Goal: Complete application form: Complete application form

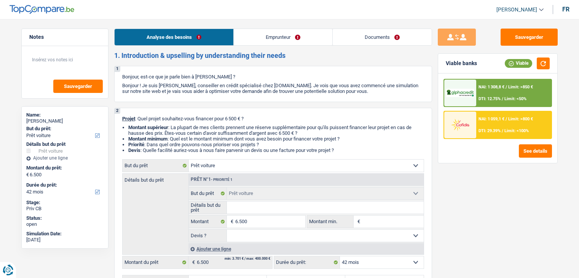
select select "car"
select select "42"
select select "car"
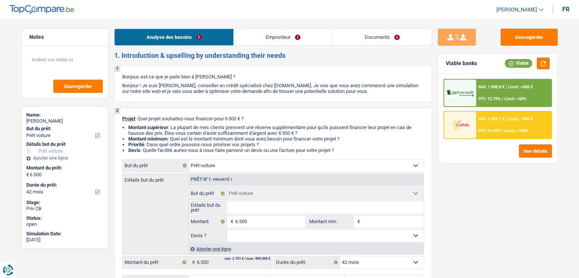
select select "42"
select select "worker"
select select "netSalary"
select select "liveWithParents"
select select "car"
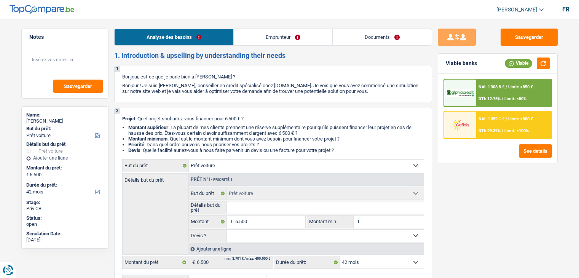
select select "car"
select select "42"
click at [266, 37] on link "Emprunteur" at bounding box center [283, 37] width 99 height 16
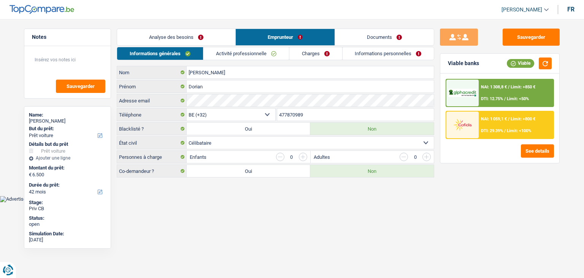
click at [246, 52] on link "Activité professionnelle" at bounding box center [247, 53] width 86 height 13
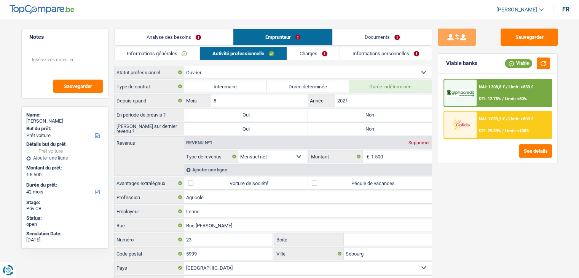
click at [311, 53] on link "Charges" at bounding box center [313, 53] width 53 height 13
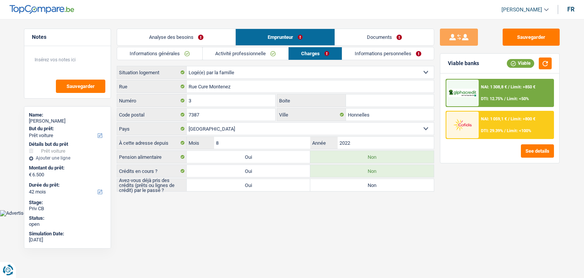
click at [376, 51] on link "Informations personnelles" at bounding box center [388, 53] width 92 height 13
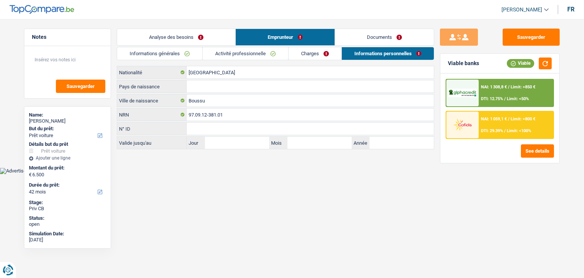
click at [374, 40] on link "Documents" at bounding box center [384, 37] width 99 height 16
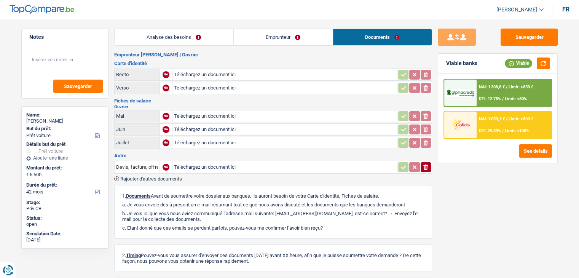
click at [293, 57] on h2 "Emprunteur Dorian Potvin | Ouvrier" at bounding box center [273, 55] width 318 height 6
click at [262, 35] on link "Emprunteur" at bounding box center [283, 37] width 99 height 16
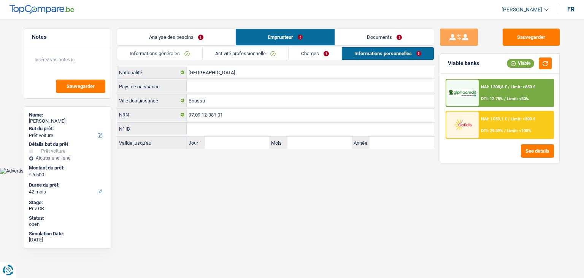
click at [172, 38] on link "Analyse des besoins" at bounding box center [176, 37] width 118 height 16
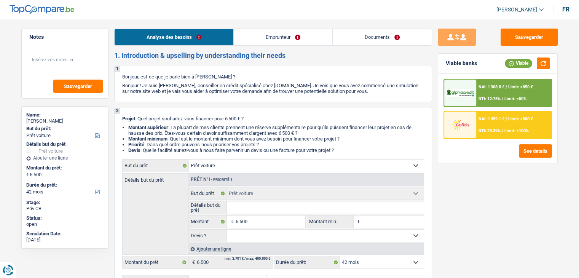
drag, startPoint x: 295, startPoint y: 57, endPoint x: 110, endPoint y: 51, distance: 184.6
click at [110, 51] on div "Notes Sauvegarder Name: Dorian Potvin But du prêt: Confort maison: meubles, tex…" at bounding box center [65, 146] width 99 height 235
click at [371, 45] on link "Documents" at bounding box center [382, 37] width 99 height 16
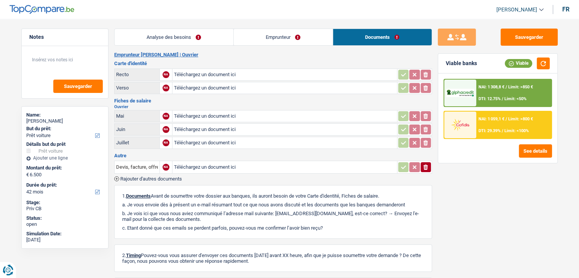
click at [256, 103] on div "Fiches de salaire Ouvrier Mai NA Téléchargez un document ici ionicons-v5-e Juin…" at bounding box center [273, 124] width 318 height 52
click at [260, 48] on div "Analyse des besoins Emprunteur Documents 1. Introduction & upselling by underst…" at bounding box center [273, 177] width 318 height 296
click at [260, 38] on link "Emprunteur" at bounding box center [283, 37] width 99 height 16
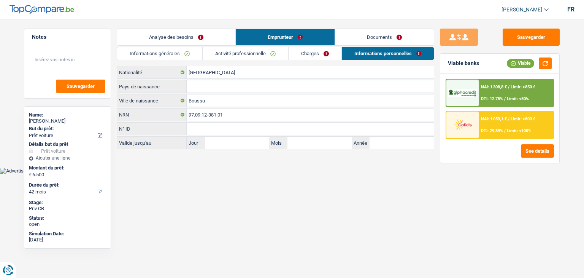
click at [327, 55] on link "Charges" at bounding box center [315, 53] width 53 height 13
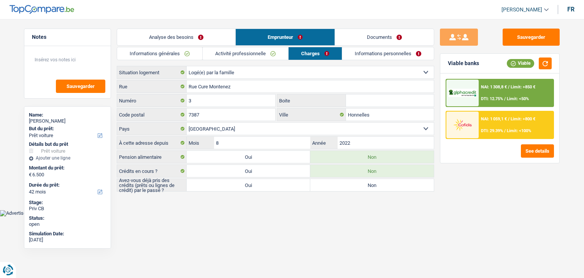
click at [238, 55] on link "Activité professionnelle" at bounding box center [246, 53] width 86 height 13
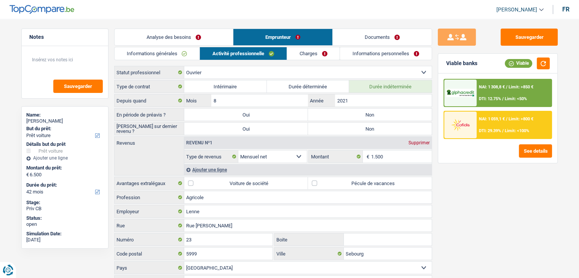
click at [176, 51] on link "Informations générales" at bounding box center [157, 53] width 85 height 13
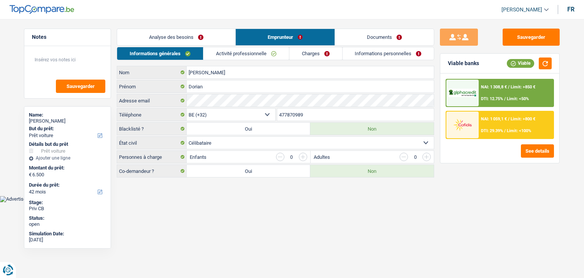
click at [175, 40] on link "Analyse des besoins" at bounding box center [176, 37] width 118 height 16
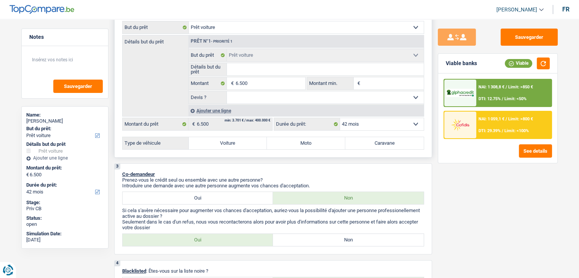
scroll to position [76, 0]
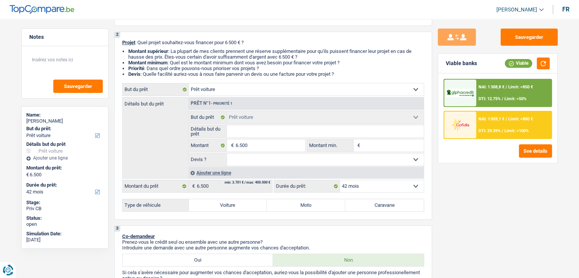
click at [510, 49] on div "Sauvegarder Viable banks Viable NAI: 1 308,8 € / Limit: >850 € DTI: 12.75% / Li…" at bounding box center [497, 146] width 131 height 235
click at [511, 41] on button "Sauvegarder" at bounding box center [528, 37] width 57 height 17
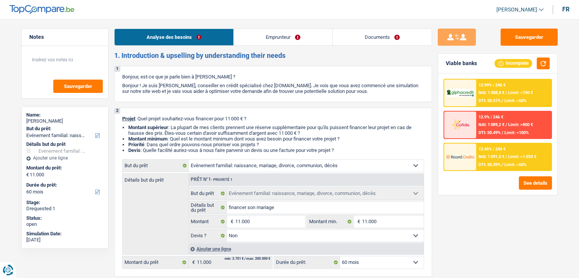
select select "familyEvent"
select select "60"
click at [371, 41] on link "Documents" at bounding box center [382, 37] width 99 height 16
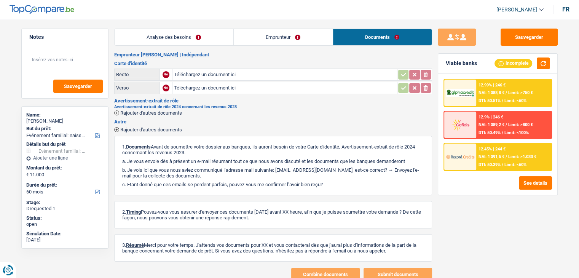
click at [172, 34] on link "Analyse des besoins" at bounding box center [174, 37] width 119 height 16
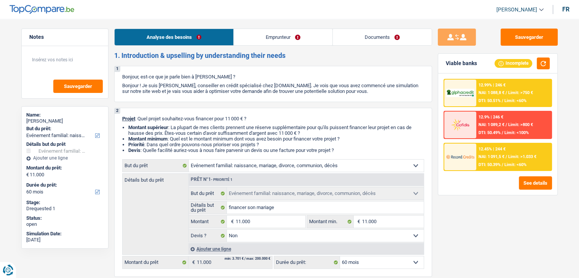
click at [364, 38] on link "Documents" at bounding box center [382, 37] width 99 height 16
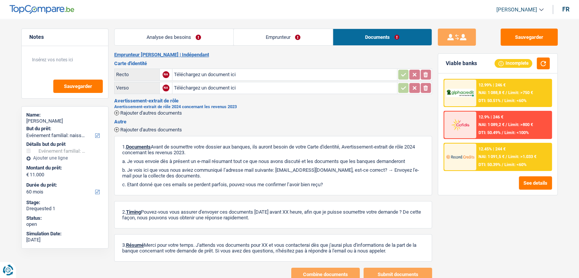
click at [258, 39] on link "Emprunteur" at bounding box center [283, 37] width 99 height 16
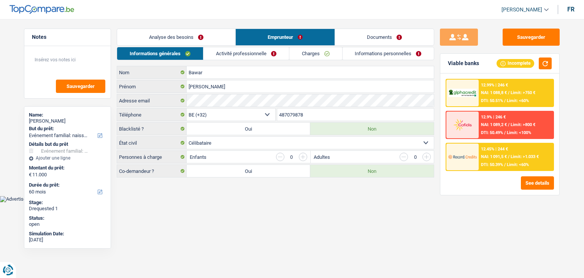
click at [255, 49] on link "Activité professionnelle" at bounding box center [247, 53] width 86 height 13
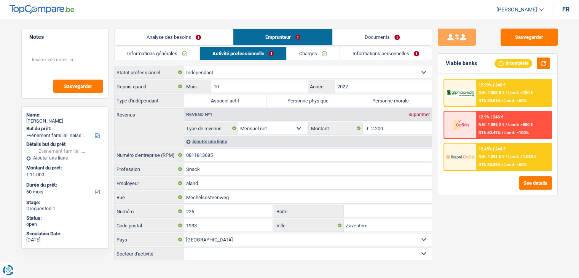
click at [455, 214] on div "Sauvegarder Viable banks Incomplete 12.99% | 246 € NAI: 1 088,8 € / Limit: >750…" at bounding box center [497, 146] width 131 height 235
click at [522, 35] on button "Sauvegarder" at bounding box center [528, 37] width 57 height 17
drag, startPoint x: 496, startPoint y: 40, endPoint x: 507, endPoint y: 40, distance: 10.7
click at [497, 40] on div "Sauvegarder" at bounding box center [498, 37] width 120 height 17
click at [519, 40] on button "Sauvegarder" at bounding box center [528, 37] width 57 height 17
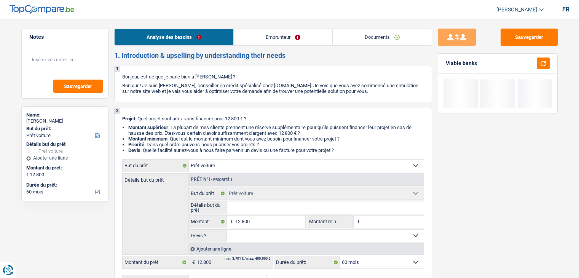
select select "car"
select select "60"
select select "car"
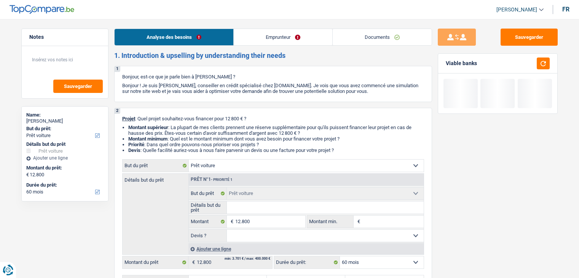
select select "60"
select select "car"
select select "60"
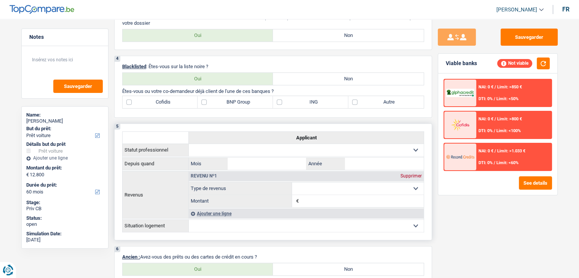
scroll to position [76, 0]
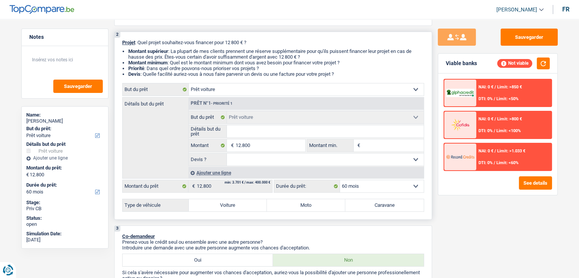
click at [381, 144] on input "Montant min." at bounding box center [393, 145] width 62 height 12
type input "1"
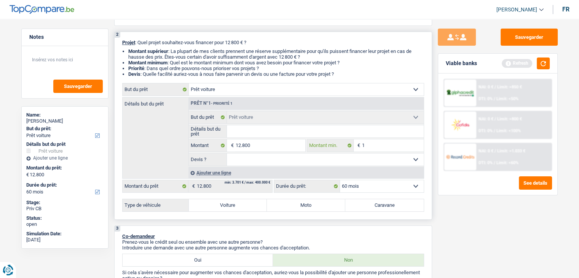
type input "12"
type input "128"
type input "1.280"
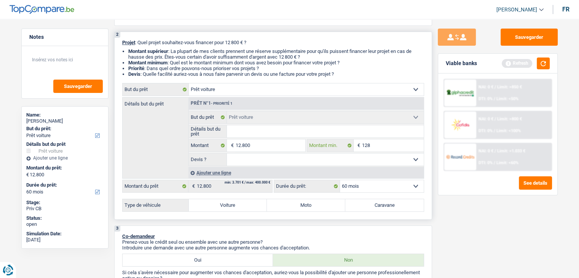
type input "1.280"
type input "12.800"
click at [542, 64] on button "button" at bounding box center [543, 63] width 13 height 12
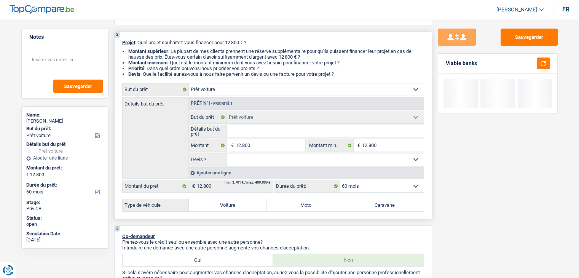
click at [285, 133] on input "Détails but du prêt" at bounding box center [325, 131] width 197 height 12
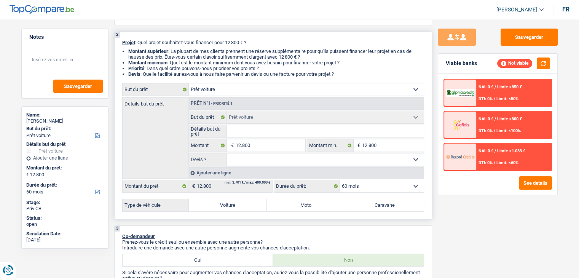
type input "S"
type input "SU"
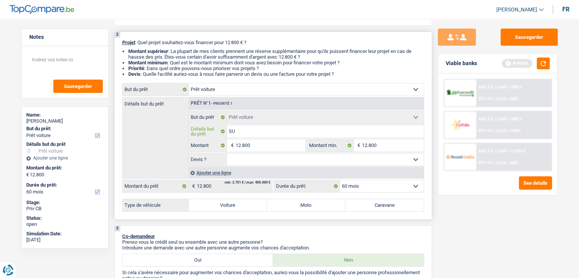
type input "SUV"
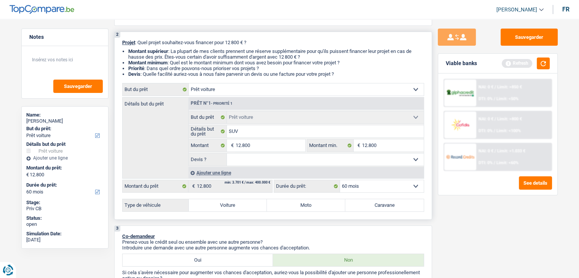
click at [232, 201] on label "Voiture" at bounding box center [228, 205] width 78 height 12
click at [232, 201] on input "Voiture" at bounding box center [228, 205] width 78 height 12
radio input "true"
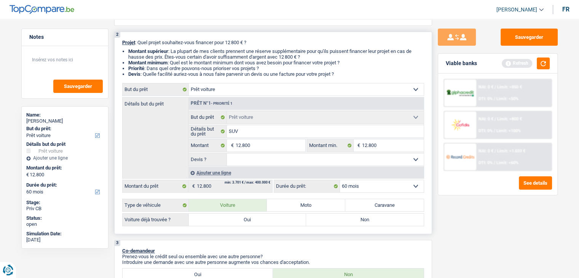
click at [232, 222] on label "Oui" at bounding box center [248, 219] width 118 height 12
click at [232, 222] on input "Oui" at bounding box center [248, 219] width 118 height 12
radio input "true"
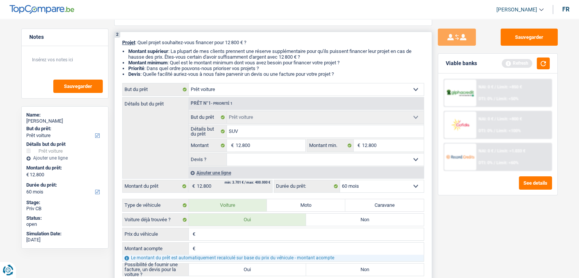
scroll to position [152, 0]
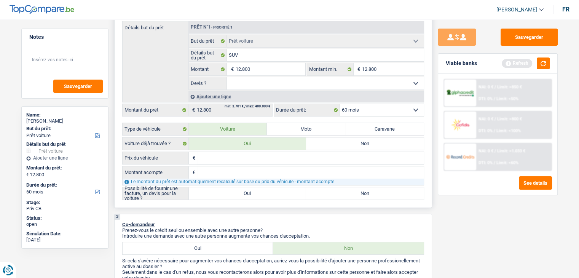
click at [237, 192] on label "Oui" at bounding box center [248, 193] width 118 height 12
click at [237, 192] on input "Oui" at bounding box center [248, 193] width 118 height 12
radio input "true"
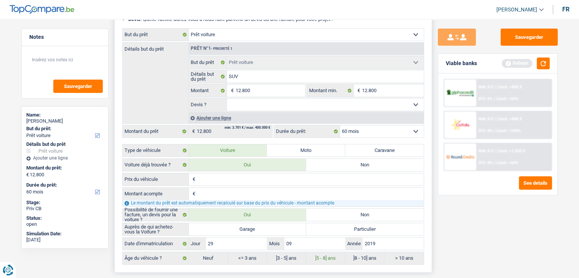
scroll to position [114, 0]
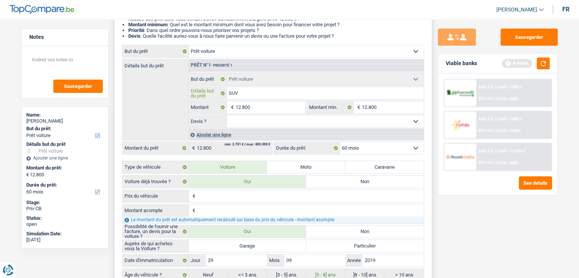
click at [230, 92] on input "SUV" at bounding box center [325, 93] width 197 height 12
type input "SUV"
type input "KSUV"
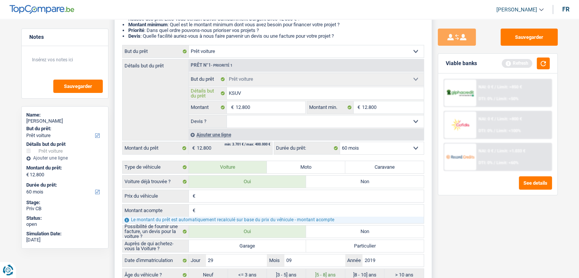
type input "KISUV"
type input "KIASUV"
type input "KIA SUV"
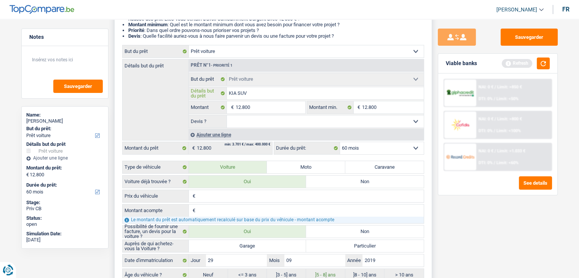
type input "KIA SUV"
click at [467, 203] on div "Sauvegarder Viable banks Refresh NAI: 0 € / Limit: >850 € DTI: 0% / Limit: <50%…" at bounding box center [497, 146] width 131 height 235
click at [289, 122] on select "Oui Non Non répondu Sélectionner une option" at bounding box center [325, 121] width 197 height 12
select select "yes"
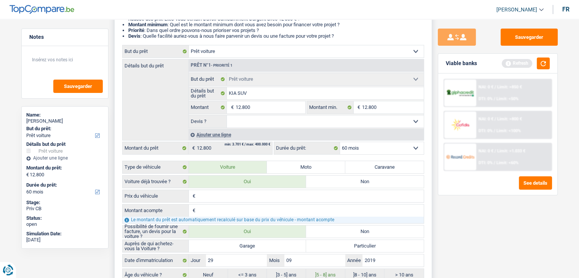
click at [227, 115] on select "Oui Non Non répondu Sélectionner une option" at bounding box center [325, 121] width 197 height 12
select select "yes"
click at [537, 62] on button "button" at bounding box center [543, 63] width 13 height 12
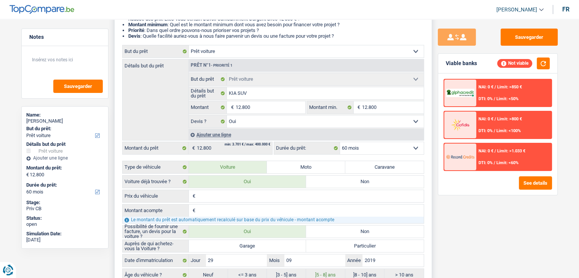
click at [221, 194] on input "Prix du véhicule" at bounding box center [310, 196] width 226 height 12
type input "1"
type input "12"
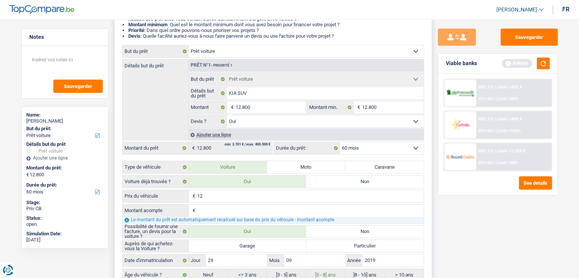
type input "1"
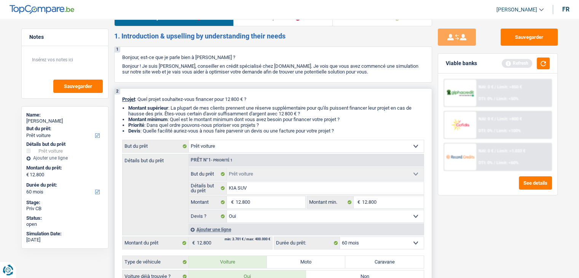
scroll to position [0, 0]
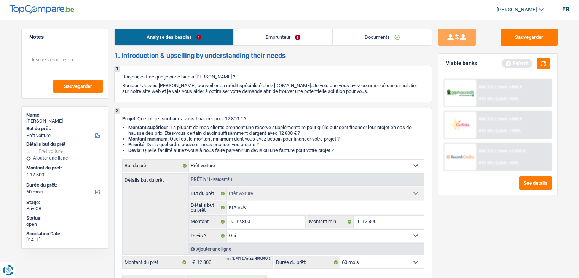
click at [377, 43] on link "Documents" at bounding box center [382, 37] width 99 height 16
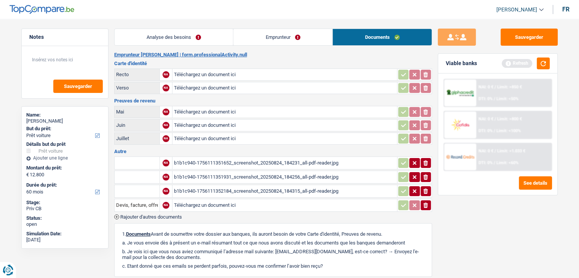
scroll to position [76, 0]
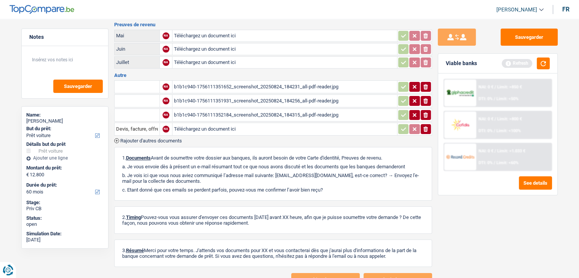
click at [276, 111] on div "b1b1c940-1756111352184_screenshot_20250824_184315_all-pdf-reader.jpg" at bounding box center [284, 114] width 221 height 11
click at [539, 63] on button "button" at bounding box center [543, 63] width 13 height 12
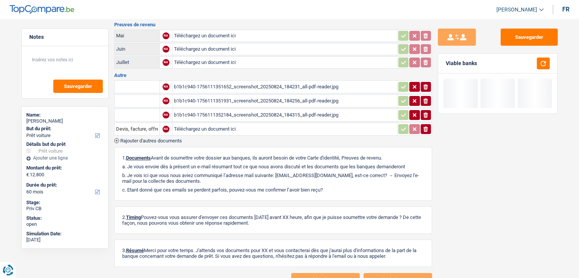
click at [309, 86] on div "b1b1c940-1756111351652_screenshot_20250824_184231_all-pdf-reader.jpg" at bounding box center [284, 86] width 221 height 11
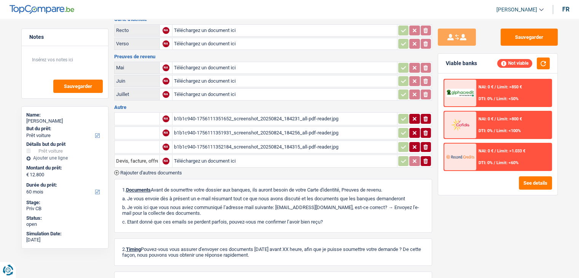
scroll to position [0, 0]
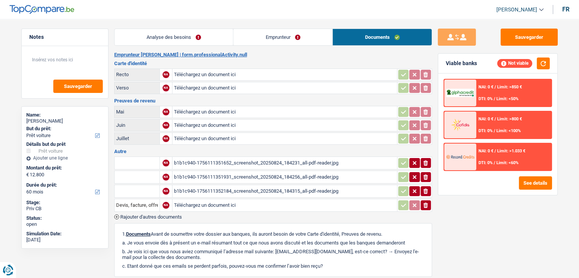
click at [167, 38] on link "Analyse des besoins" at bounding box center [174, 37] width 119 height 16
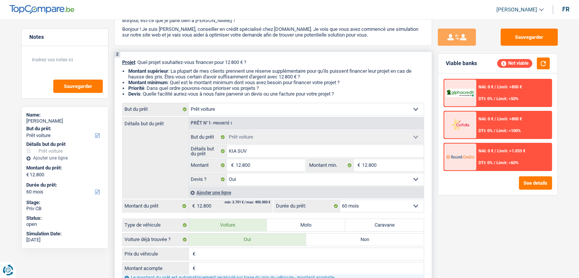
scroll to position [152, 0]
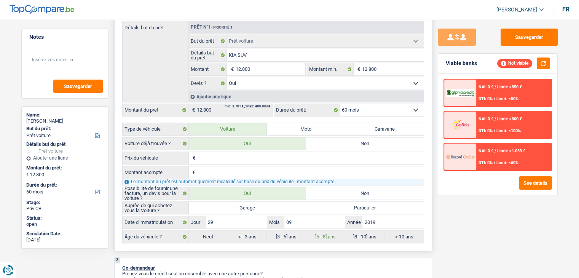
click at [221, 162] on input "Prix du véhicule" at bounding box center [310, 158] width 226 height 12
click at [263, 66] on input "12.800" at bounding box center [270, 69] width 70 height 12
type input "1.280"
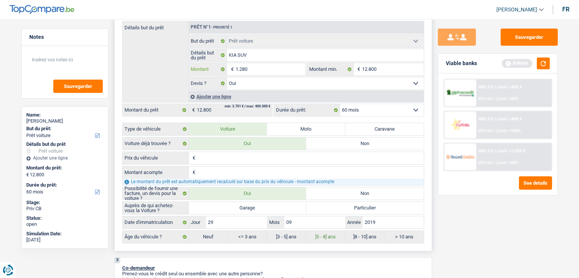
type input "128"
type input "12"
type input "120"
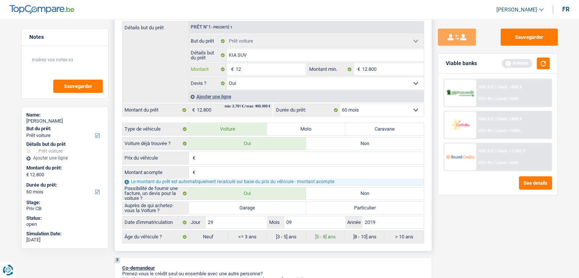
type input "120"
type input "1.200"
type input "12.000"
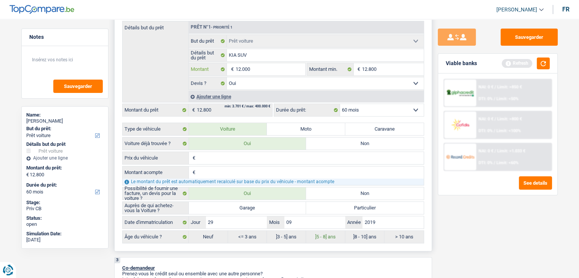
type input "12.000"
click at [379, 73] on input "12.800" at bounding box center [393, 69] width 62 height 12
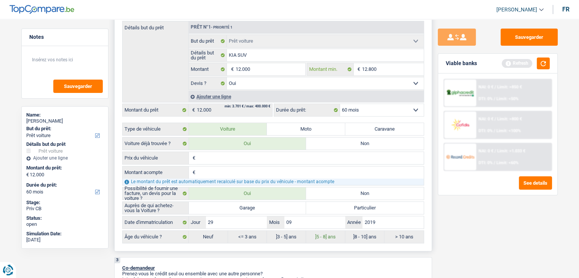
type input "1.280"
type input "128"
type input "12"
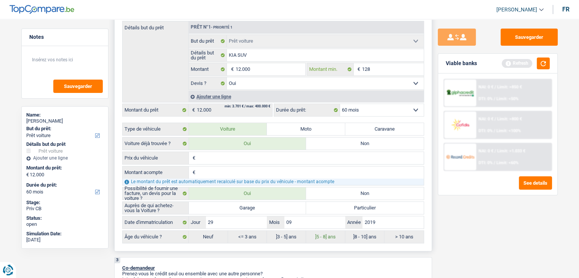
type input "12"
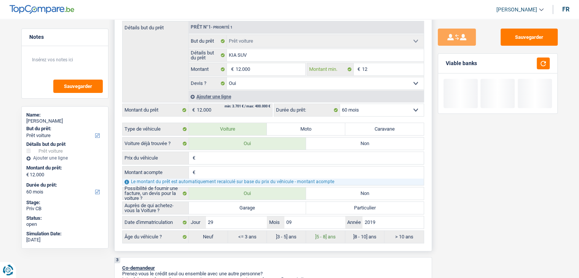
type input "120"
type input "1.200"
type input "12.000"
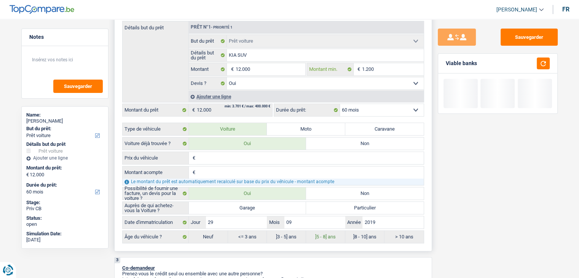
type input "12.000"
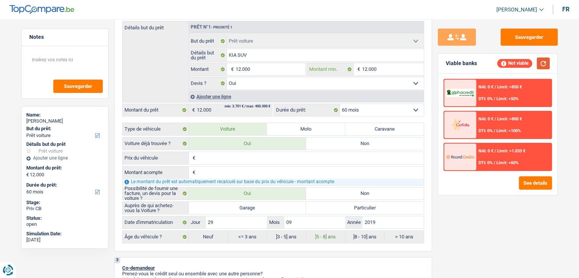
type input "12.000"
click at [542, 64] on button "button" at bounding box center [543, 63] width 13 height 12
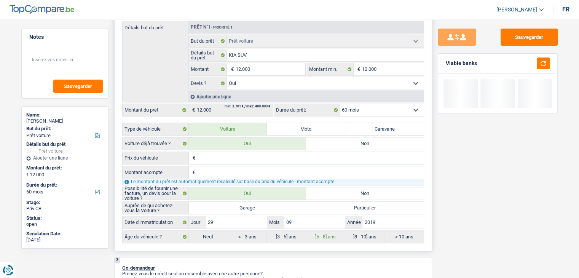
click at [236, 158] on input "Prix du véhicule" at bounding box center [310, 158] width 226 height 12
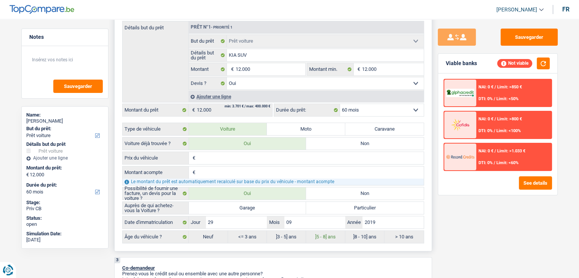
type input "1"
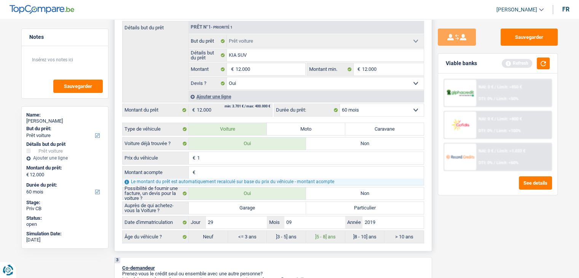
type input "12"
type input "128"
type input "1.280"
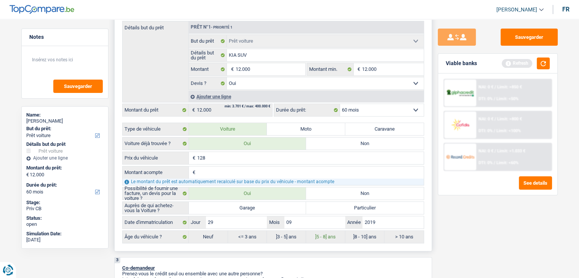
type input "1.280"
type input "12.800"
click at [224, 169] on input "Montant acompte" at bounding box center [310, 172] width 226 height 12
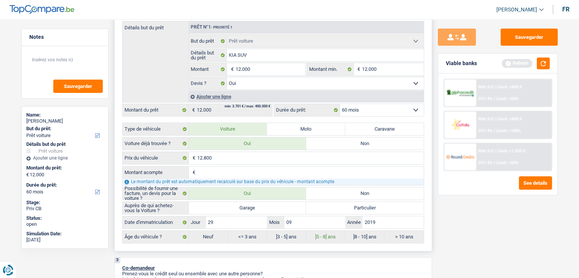
type input "1"
type input "12"
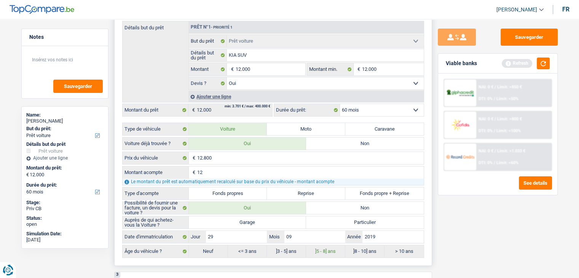
type input "1"
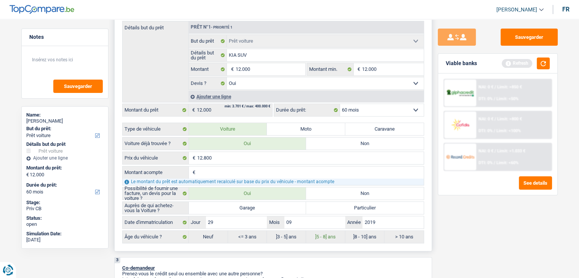
type input "8"
type input "80"
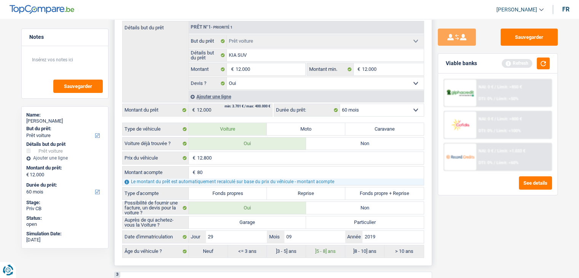
type input "800"
click at [318, 193] on label "Reprise" at bounding box center [306, 193] width 78 height 12
click at [318, 193] on input "Reprise" at bounding box center [306, 193] width 78 height 12
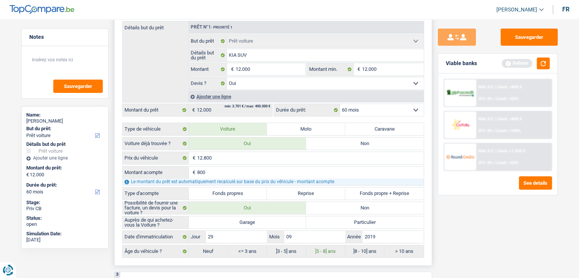
radio input "true"
click at [550, 62] on div "Viable banks Refresh" at bounding box center [497, 64] width 119 height 20
click at [545, 64] on button "button" at bounding box center [543, 63] width 13 height 12
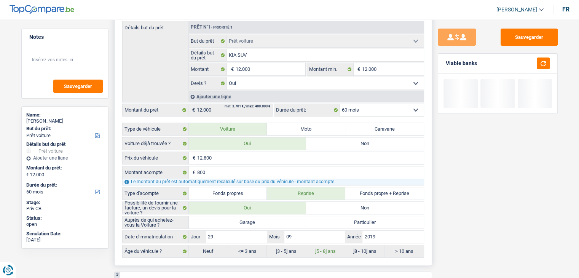
click at [274, 217] on label "Garage" at bounding box center [248, 222] width 118 height 12
click at [274, 217] on input "Garage" at bounding box center [248, 222] width 118 height 12
radio input "true"
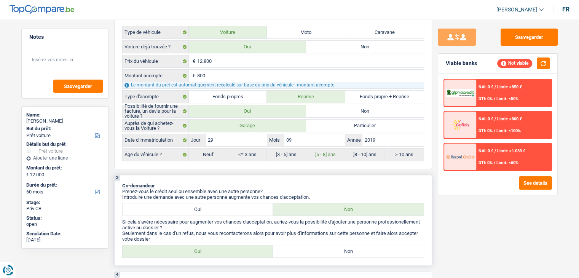
scroll to position [304, 0]
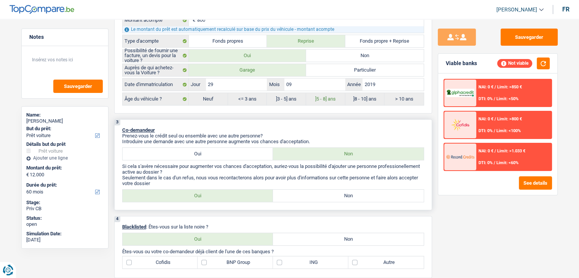
click at [290, 194] on label "Non" at bounding box center [348, 195] width 151 height 12
click at [290, 194] on input "Non" at bounding box center [348, 195] width 151 height 12
radio input "true"
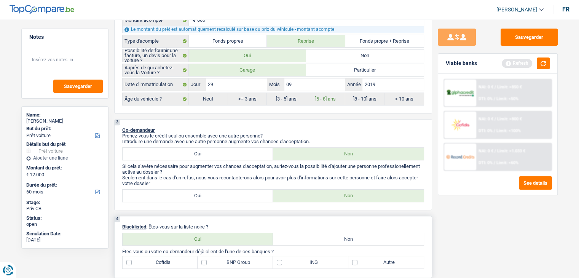
click at [313, 237] on label "Non" at bounding box center [348, 239] width 151 height 12
click at [313, 237] on input "Non" at bounding box center [348, 239] width 151 height 12
radio input "true"
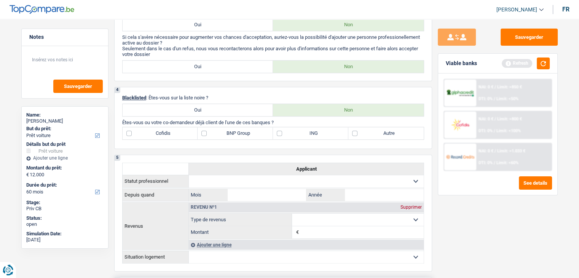
scroll to position [495, 0]
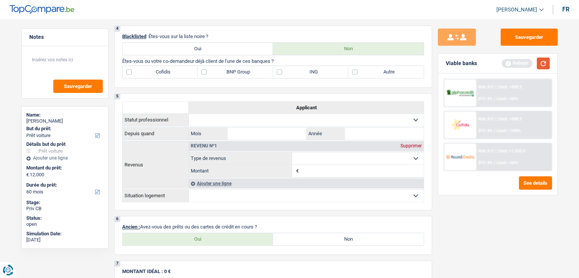
click at [540, 65] on button "button" at bounding box center [543, 63] width 13 height 12
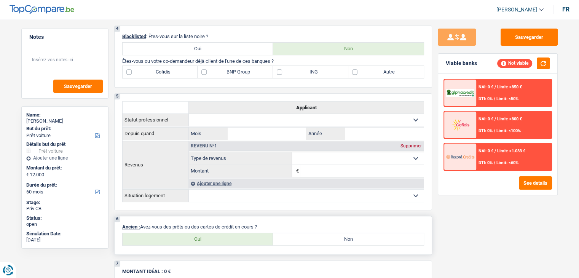
click at [288, 237] on label "Non" at bounding box center [348, 239] width 151 height 12
click at [288, 237] on input "Non" at bounding box center [348, 239] width 151 height 12
radio input "true"
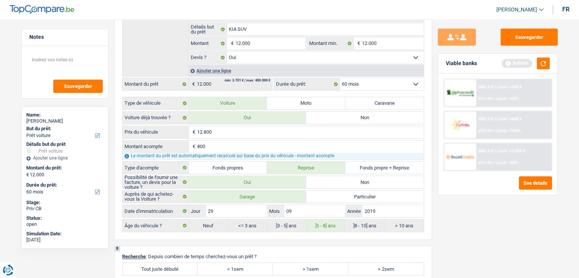
scroll to position [913, 0]
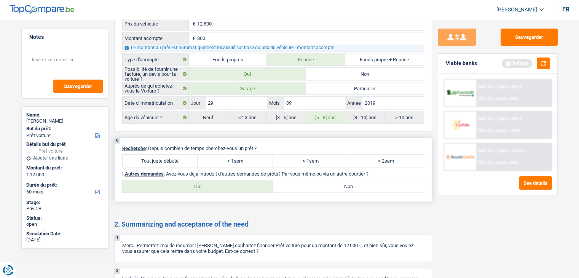
click at [183, 157] on label "Tout juste débuté" at bounding box center [160, 160] width 75 height 12
click at [183, 157] on input "Tout juste débuté" at bounding box center [160, 160] width 75 height 12
radio input "true"
click at [234, 188] on div "8 Recherche : Depuis combien de temps cherchez-vous un prêt ? Tout juste débuté…" at bounding box center [273, 169] width 318 height 64
click at [295, 184] on label "Non" at bounding box center [348, 186] width 151 height 12
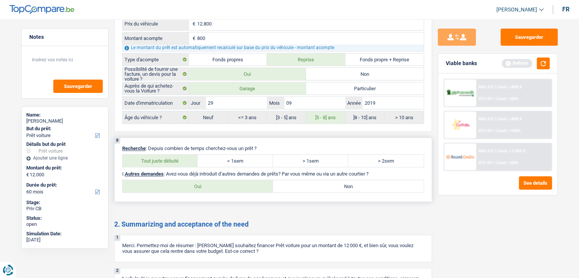
click at [295, 184] on input "Non" at bounding box center [348, 186] width 151 height 12
radio input "true"
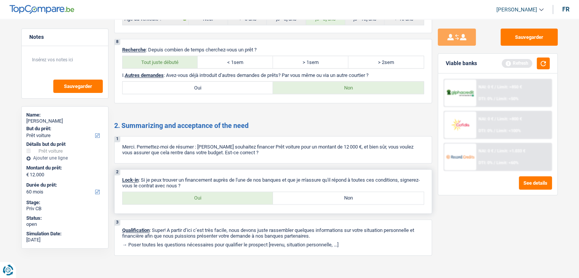
click at [212, 196] on label "Oui" at bounding box center [198, 198] width 151 height 12
click at [212, 196] on input "Oui" at bounding box center [198, 198] width 151 height 12
radio input "true"
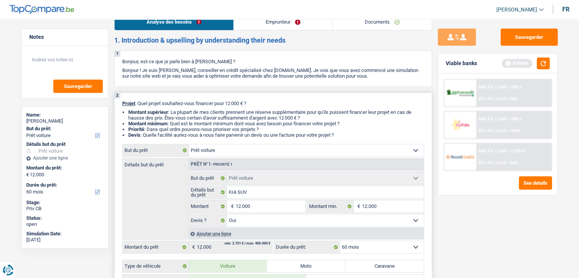
scroll to position [0, 0]
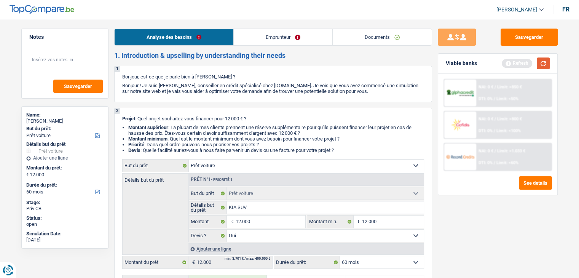
drag, startPoint x: 552, startPoint y: 71, endPoint x: 541, endPoint y: 62, distance: 13.9
click at [551, 70] on div "Viable banks Refresh" at bounding box center [497, 64] width 119 height 20
click at [541, 62] on button "button" at bounding box center [543, 63] width 13 height 12
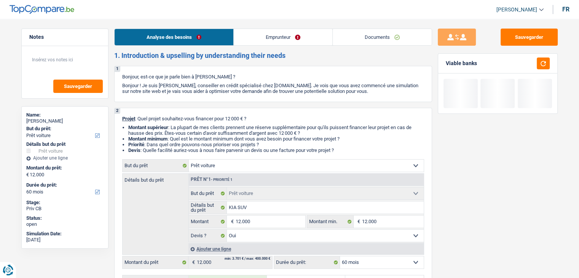
click at [308, 35] on link "Emprunteur" at bounding box center [283, 37] width 99 height 16
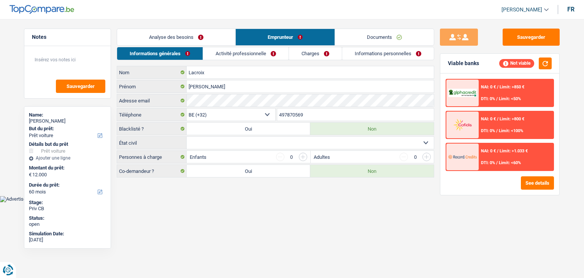
click at [218, 141] on select "Célibataire Marié(e) Cohabitant(e) légal(e) Divorcé(e) Veuf(ve) Séparé (de fait…" at bounding box center [310, 143] width 247 height 12
select select "married"
click at [187, 137] on select "Célibataire Marié(e) Cohabitant(e) légal(e) Divorcé(e) Veuf(ve) Séparé (de fait…" at bounding box center [310, 143] width 247 height 12
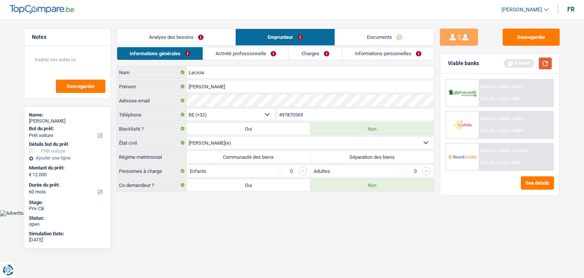
click at [548, 61] on button "button" at bounding box center [545, 63] width 13 height 12
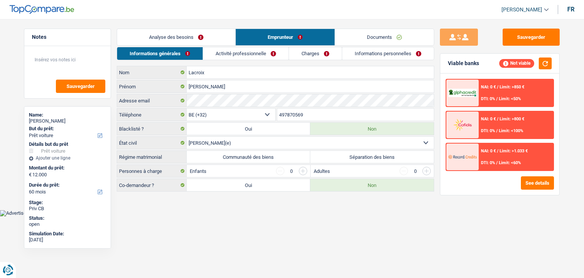
click at [426, 203] on main "Notes Sauvegarder Name: [PERSON_NAME] But du prêt: Confort maison: meubles, tex…" at bounding box center [292, 110] width 584 height 198
click at [374, 157] on label "Séparation des biens" at bounding box center [373, 157] width 124 height 12
click at [374, 157] on input "Séparation des biens" at bounding box center [373, 157] width 124 height 12
radio input "true"
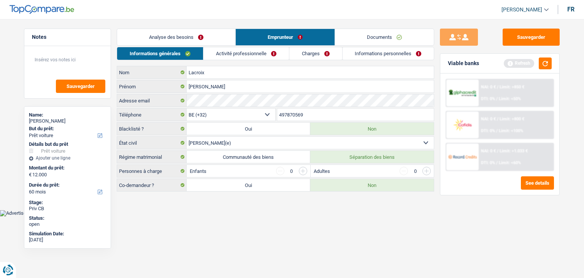
click at [537, 62] on div "Refresh" at bounding box center [528, 63] width 48 height 12
click at [549, 62] on button "button" at bounding box center [545, 63] width 13 height 12
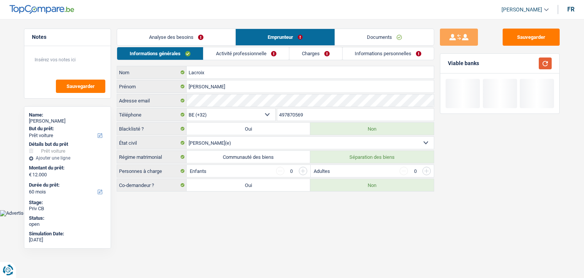
click at [549, 62] on button "button" at bounding box center [545, 63] width 13 height 12
click at [182, 216] on html "Vous avez le contrôle de vos données Nous utilisons des cookies, tout comme nos…" at bounding box center [292, 108] width 584 height 216
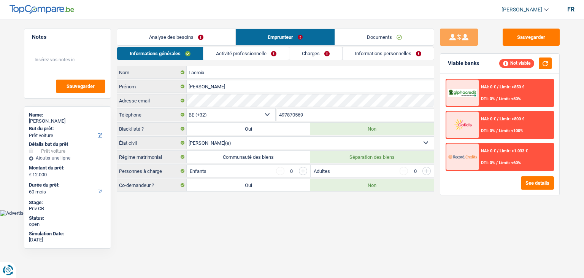
drag, startPoint x: 165, startPoint y: 169, endPoint x: 120, endPoint y: 166, distance: 45.0
click at [120, 166] on label "Personnes à charge" at bounding box center [152, 171] width 70 height 12
click at [125, 165] on label "Personnes à charge" at bounding box center [152, 171] width 70 height 12
click at [304, 170] on input "button" at bounding box center [303, 171] width 8 height 8
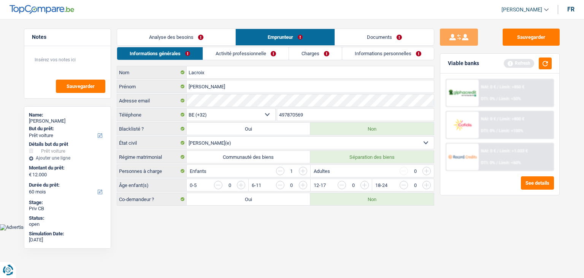
click at [261, 230] on html "Vous avez le contrôle de vos données Nous utilisons des cookies, tout comme nos…" at bounding box center [292, 115] width 584 height 230
click at [551, 61] on button "button" at bounding box center [545, 63] width 13 height 12
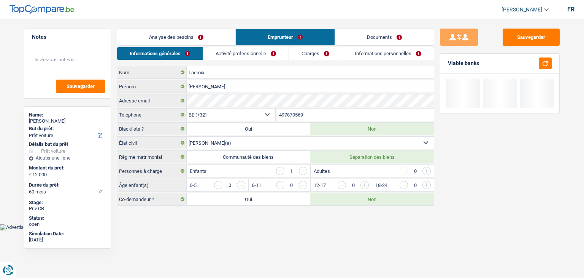
drag, startPoint x: 481, startPoint y: 63, endPoint x: 441, endPoint y: 69, distance: 40.4
click at [441, 69] on div "Viable banks" at bounding box center [500, 64] width 119 height 20
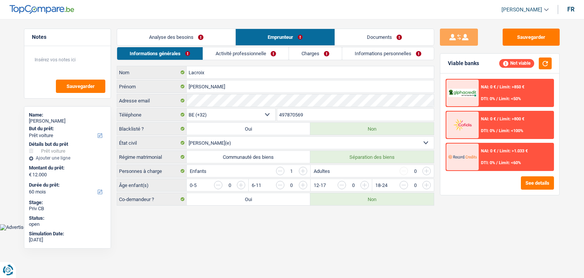
click at [427, 184] on input "button" at bounding box center [581, 187] width 317 height 12
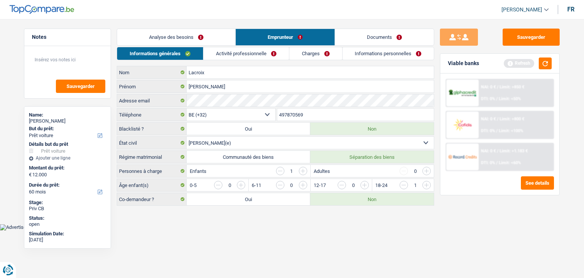
click at [539, 68] on div "Refresh" at bounding box center [528, 63] width 48 height 12
click at [540, 64] on button "button" at bounding box center [545, 63] width 13 height 12
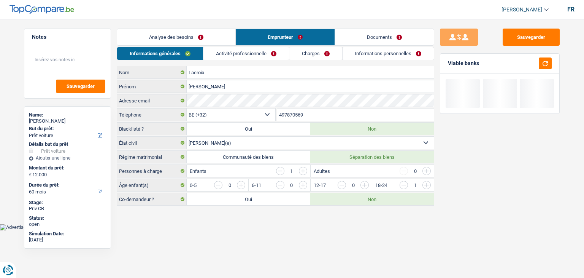
click at [253, 51] on link "Activité professionnelle" at bounding box center [247, 53] width 86 height 13
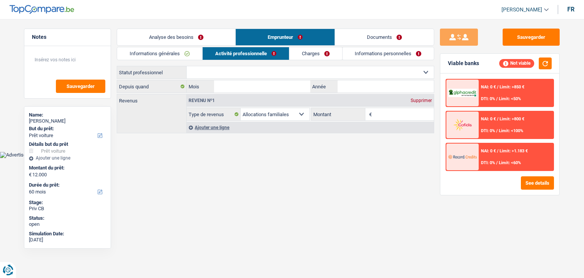
click at [174, 51] on link "Informations générales" at bounding box center [159, 53] width 85 height 13
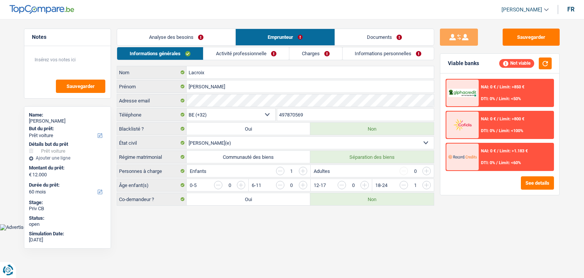
click at [225, 53] on link "Activité professionnelle" at bounding box center [247, 53] width 86 height 13
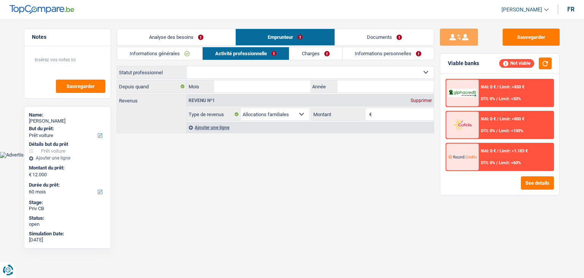
click at [247, 68] on select "Ouvrier Employé privé Employé public Invalide Indépendant Pensionné Chômeur Mut…" at bounding box center [310, 72] width 247 height 12
select select "privateEmployee"
click at [187, 66] on select "Ouvrier Employé privé Employé public Invalide Indépendant Pensionné Chômeur Mut…" at bounding box center [310, 72] width 247 height 12
select select "familyAllowances"
select select "netSalary"
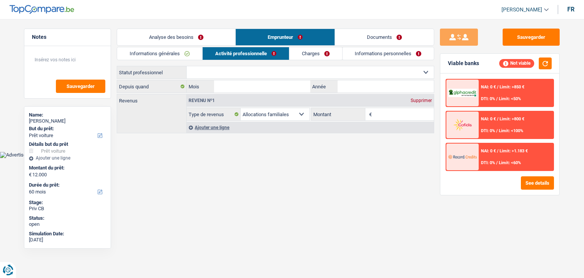
select select "mealVouchers"
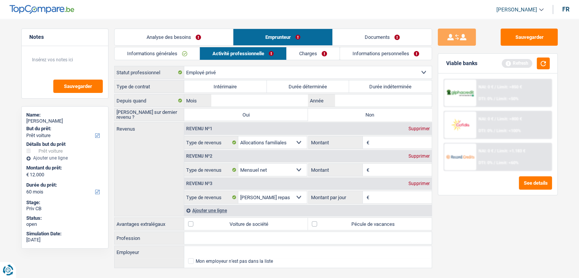
click at [387, 84] on label "Durée indéterminée" at bounding box center [390, 86] width 83 height 12
click at [387, 84] on input "Durée indéterminée" at bounding box center [390, 86] width 83 height 12
radio input "true"
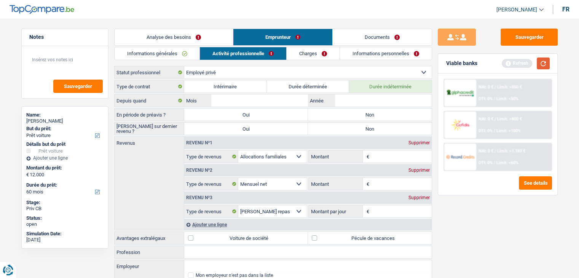
click at [542, 63] on button "button" at bounding box center [543, 63] width 13 height 12
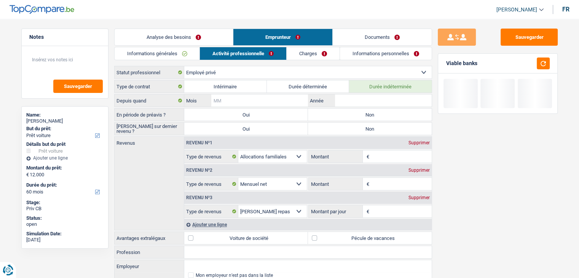
drag, startPoint x: 264, startPoint y: 98, endPoint x: 247, endPoint y: 123, distance: 30.7
click at [264, 98] on input "Mois" at bounding box center [259, 100] width 96 height 12
click at [231, 101] on input "Mois" at bounding box center [259, 100] width 96 height 12
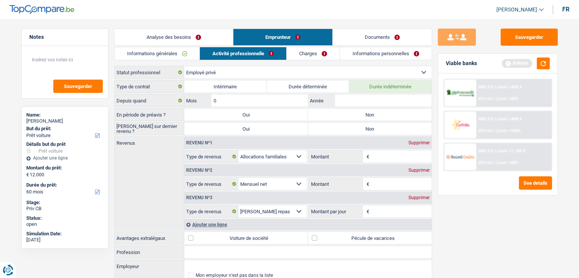
type input "08"
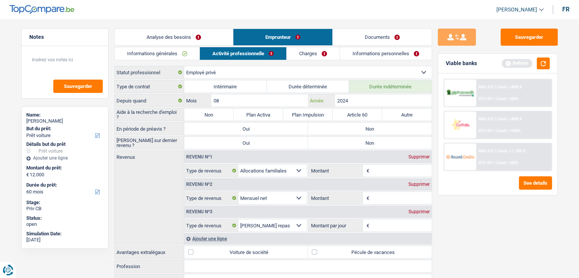
type input "2024"
click at [220, 115] on label "Non" at bounding box center [208, 114] width 49 height 12
click at [220, 115] on input "Non" at bounding box center [208, 114] width 49 height 12
radio input "true"
click at [340, 131] on label "Non" at bounding box center [370, 129] width 124 height 12
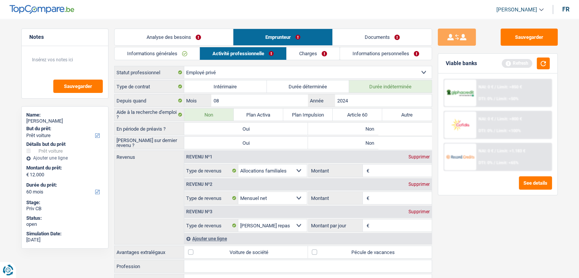
click at [340, 131] on input "Non" at bounding box center [370, 129] width 124 height 12
radio input "true"
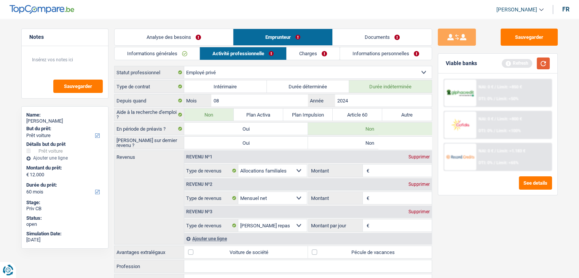
click at [539, 62] on button "button" at bounding box center [543, 63] width 13 height 12
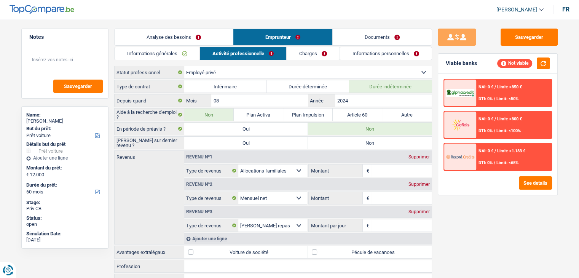
click at [393, 198] on input "Montant" at bounding box center [401, 198] width 61 height 12
click at [452, 207] on div "Sauvegarder Viable banks Not viable NAI: 0 € / Limit: >850 € DTI: 0% / Limit: <…" at bounding box center [497, 146] width 131 height 235
click at [403, 199] on input "Montant" at bounding box center [401, 198] width 61 height 12
click at [377, 33] on link "Documents" at bounding box center [382, 37] width 99 height 16
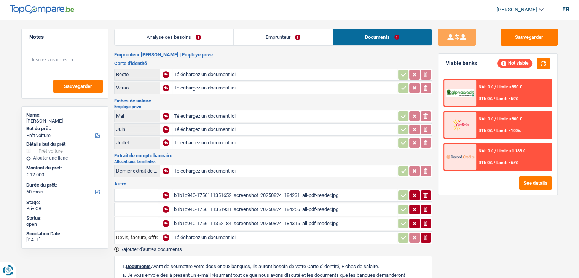
click at [304, 38] on link "Emprunteur" at bounding box center [283, 37] width 99 height 16
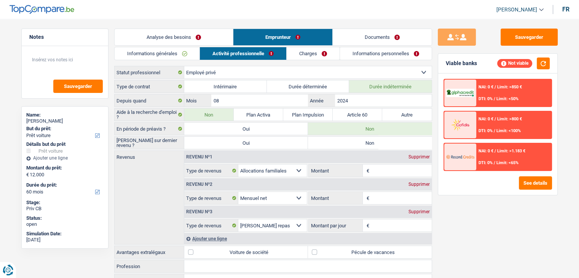
click at [210, 39] on link "Analyse des besoins" at bounding box center [174, 37] width 118 height 16
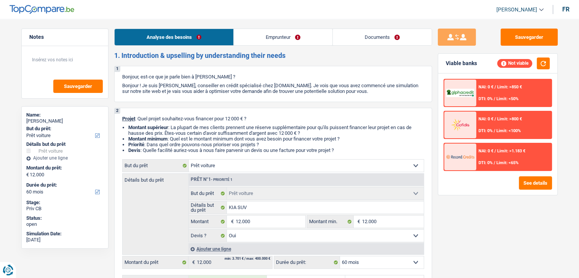
click at [314, 38] on link "Emprunteur" at bounding box center [283, 37] width 99 height 16
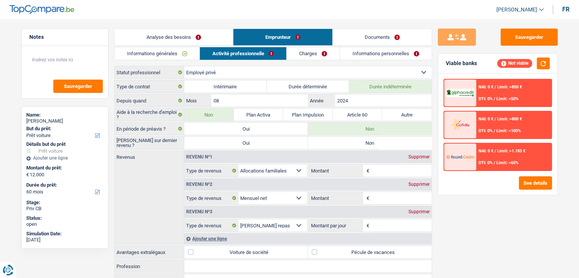
click at [359, 37] on link "Documents" at bounding box center [382, 37] width 99 height 16
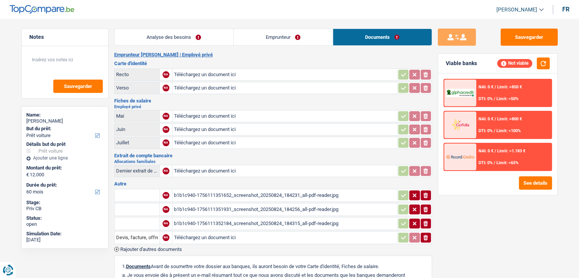
click at [286, 181] on h3 "Autre" at bounding box center [273, 183] width 318 height 5
drag, startPoint x: 274, startPoint y: 37, endPoint x: 269, endPoint y: 39, distance: 6.0
click at [274, 38] on link "Emprunteur" at bounding box center [283, 37] width 99 height 16
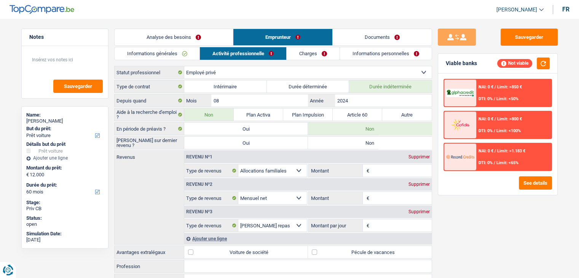
click at [184, 37] on link "Analyse des besoins" at bounding box center [174, 37] width 118 height 16
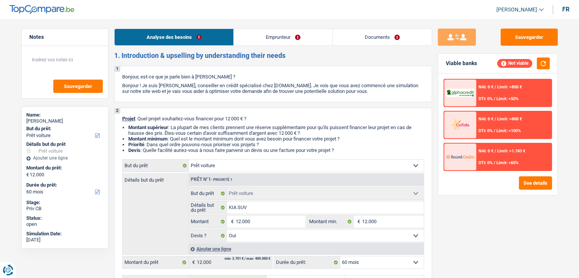
click at [282, 41] on link "Emprunteur" at bounding box center [283, 37] width 99 height 16
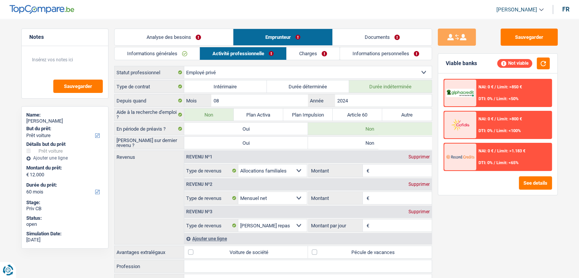
click at [383, 193] on input "Montant" at bounding box center [401, 198] width 61 height 12
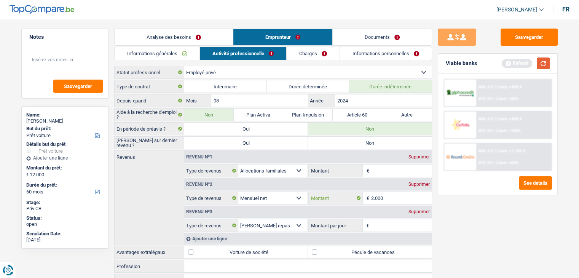
type input "2.000"
click at [547, 64] on button "button" at bounding box center [543, 63] width 13 height 12
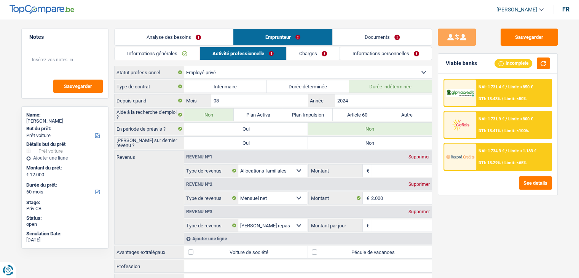
click at [400, 172] on input "Montant" at bounding box center [401, 170] width 61 height 12
click at [420, 154] on div "Supprimer" at bounding box center [418, 156] width 25 height 5
select select "netSalary"
type input "2.000"
select select "mealVouchers"
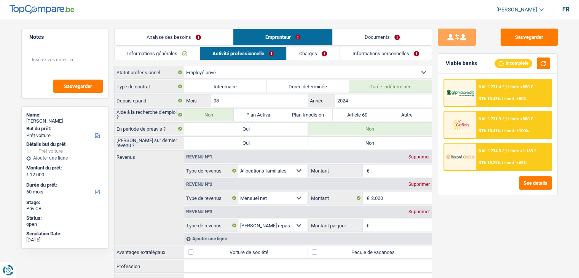
select select "netSalary"
type input "2.000"
select select "mealVouchers"
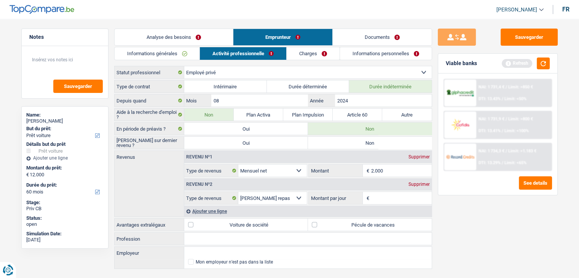
click at [188, 37] on link "Analyse des besoins" at bounding box center [174, 37] width 118 height 16
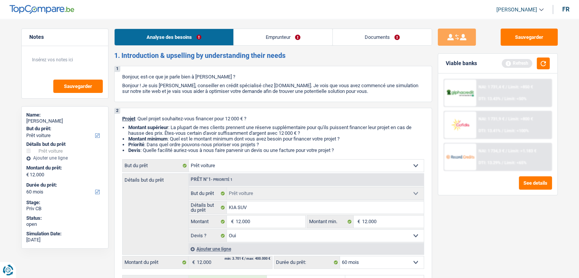
click at [263, 40] on link "Emprunteur" at bounding box center [283, 37] width 99 height 16
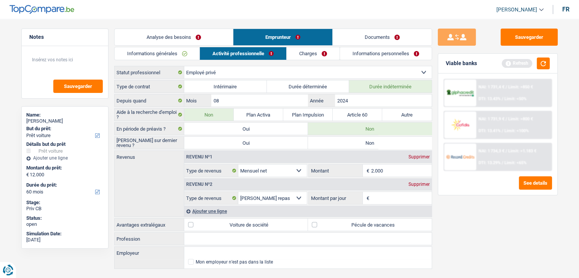
click at [174, 52] on link "Informations générales" at bounding box center [157, 53] width 85 height 13
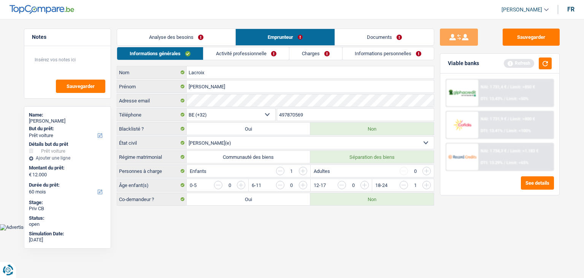
click at [405, 185] on input "button" at bounding box center [404, 185] width 8 height 8
click at [250, 46] on div "Analyse des besoins Emprunteur Documents 1. Introduction & upselling by underst…" at bounding box center [276, 117] width 318 height 177
click at [245, 52] on link "Activité professionnelle" at bounding box center [246, 53] width 86 height 13
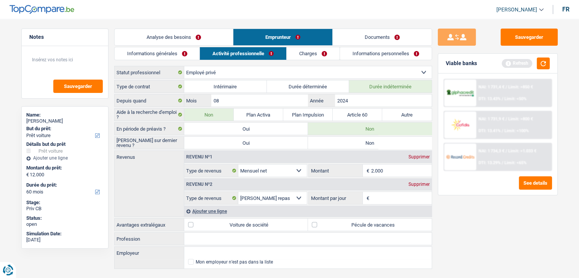
drag, startPoint x: 467, startPoint y: 227, endPoint x: 531, endPoint y: 94, distance: 147.4
click at [467, 227] on div "Sauvegarder Viable banks Refresh NAI: 1 731,4 € / Limit: >850 € DTI: 13.43% / L…" at bounding box center [497, 146] width 131 height 235
click at [541, 60] on button "button" at bounding box center [543, 63] width 13 height 12
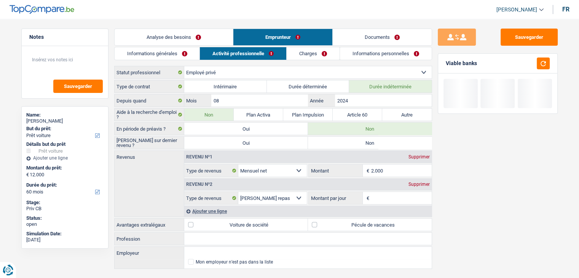
click at [403, 199] on input "Montant par jour" at bounding box center [401, 198] width 61 height 12
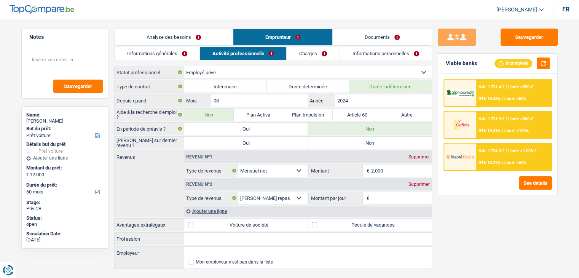
click at [422, 185] on div "Supprimer" at bounding box center [418, 184] width 25 height 5
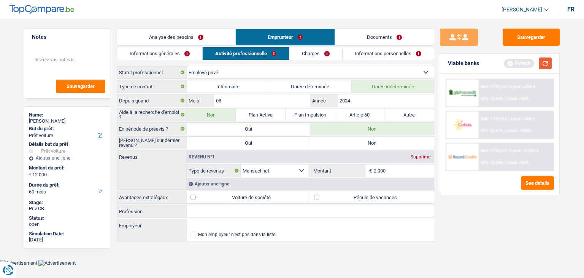
click at [548, 64] on button "button" at bounding box center [545, 63] width 13 height 12
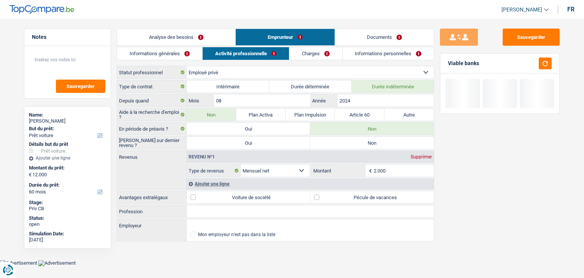
click at [363, 200] on label "Pécule de vacances" at bounding box center [373, 197] width 124 height 12
click at [363, 200] on input "Pécule de vacances" at bounding box center [373, 197] width 124 height 12
checkbox input "true"
click at [312, 59] on link "Charges" at bounding box center [316, 53] width 53 height 13
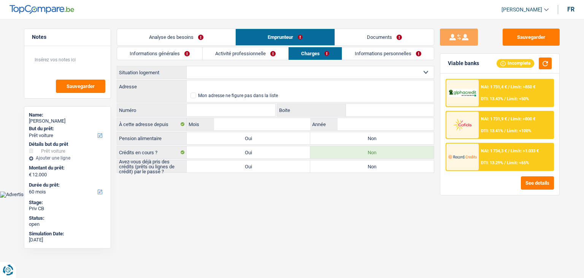
click at [228, 72] on select "Locataire Propriétaire avec prêt hypothécaire Propriétaire sans prêt hypothécai…" at bounding box center [310, 72] width 247 height 12
select select "ownerWithoutMortgage"
click at [187, 66] on select "Locataire Propriétaire avec prêt hypothécaire Propriétaire sans prêt hypothécai…" at bounding box center [310, 72] width 247 height 12
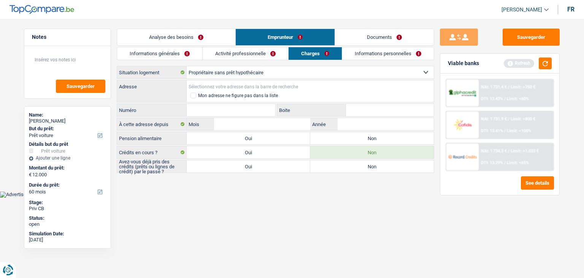
click at [204, 83] on input "Adresse" at bounding box center [310, 86] width 247 height 12
click at [549, 62] on button "button" at bounding box center [545, 63] width 13 height 12
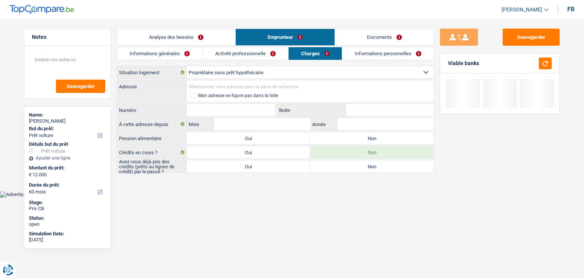
click at [221, 80] on input "Adresse" at bounding box center [310, 86] width 247 height 12
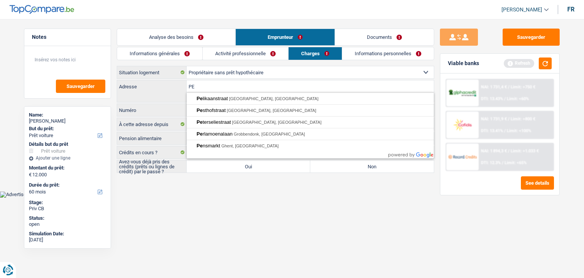
type input "P"
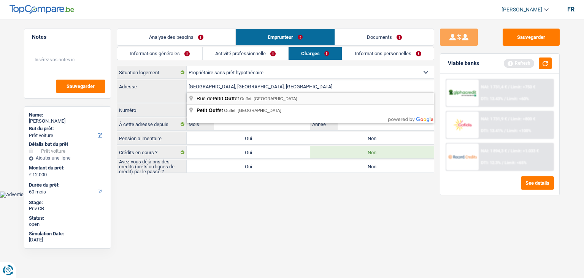
type input "[GEOGRAPHIC_DATA], 4590, Ouffet, BE"
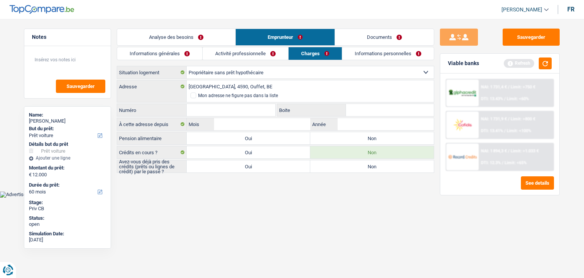
click at [215, 110] on input "Numéro" at bounding box center [231, 110] width 89 height 12
type input "51"
click at [228, 177] on main "Notes Sauvegarder Name: [PERSON_NAME] But du prêt: Confort maison: meubles, tex…" at bounding box center [292, 101] width 584 height 180
click at [549, 61] on button "button" at bounding box center [545, 63] width 13 height 12
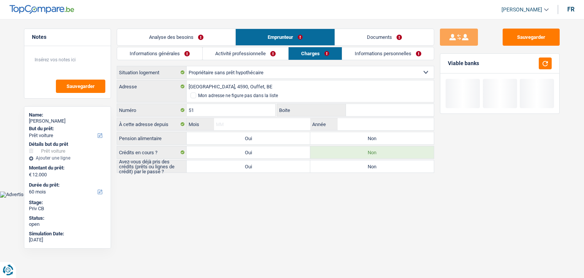
click at [248, 123] on input "Mois" at bounding box center [262, 124] width 96 height 12
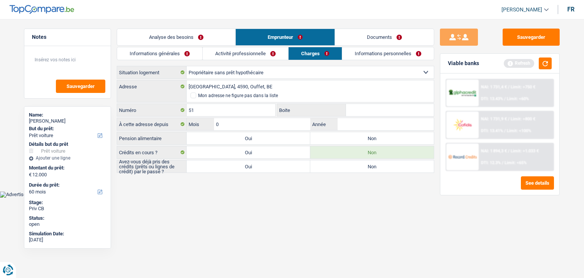
type input "08"
type input "2018"
click at [292, 197] on html "Vous avez le contrôle de vos données Nous utilisons des cookies, tout comme nos…" at bounding box center [292, 98] width 584 height 197
click at [549, 63] on button "button" at bounding box center [545, 63] width 13 height 12
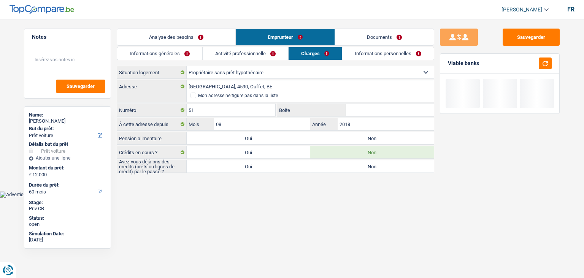
click at [361, 137] on label "Non" at bounding box center [373, 138] width 124 height 12
click at [361, 137] on input "Non" at bounding box center [373, 138] width 124 height 12
radio input "true"
click at [233, 197] on html "Vous avez le contrôle de vos données Nous utilisons des cookies, tout comme nos…" at bounding box center [292, 98] width 584 height 197
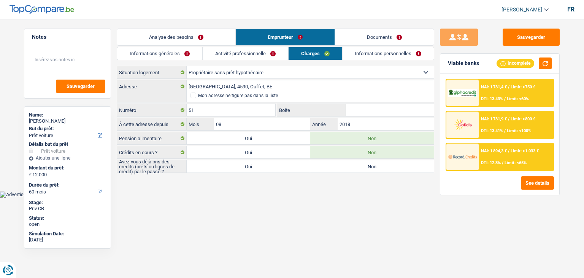
click at [241, 166] on label "Oui" at bounding box center [249, 166] width 124 height 12
click at [241, 166] on input "Oui" at bounding box center [249, 166] width 124 height 12
radio input "true"
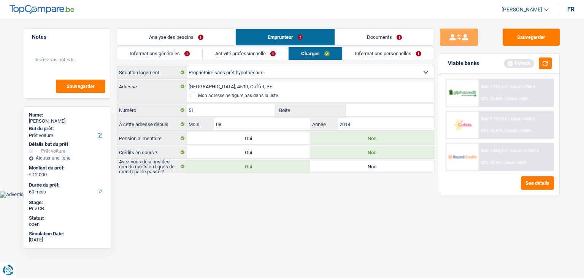
click at [358, 58] on link "Informations personnelles" at bounding box center [389, 53] width 92 height 13
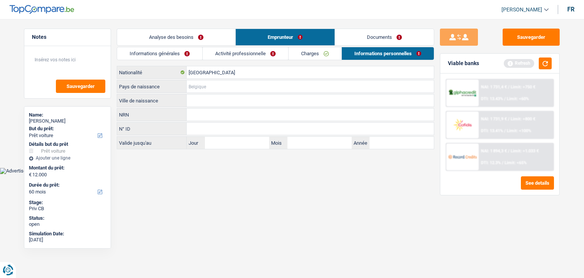
click at [201, 87] on input "Pays de naissance" at bounding box center [310, 86] width 247 height 12
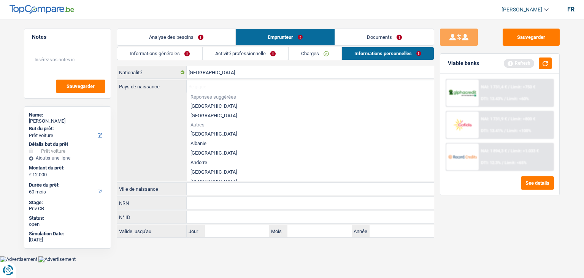
click at [213, 104] on li "[GEOGRAPHIC_DATA]" at bounding box center [310, 106] width 247 height 10
type input "[GEOGRAPHIC_DATA]"
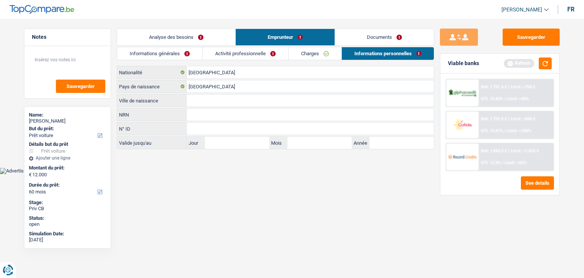
click at [213, 99] on input "Ville de naissance" at bounding box center [310, 100] width 247 height 12
type input "[GEOGRAPHIC_DATA]"
click at [543, 62] on button "button" at bounding box center [545, 63] width 13 height 12
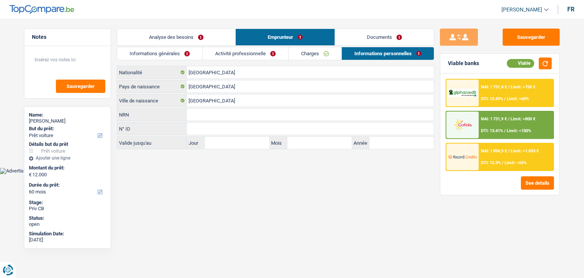
drag, startPoint x: 120, startPoint y: 70, endPoint x: 158, endPoint y: 103, distance: 49.6
click at [158, 103] on div "[DEMOGRAPHIC_DATA] Nationalité [DEMOGRAPHIC_DATA] Pays de naissance Liège Ville…" at bounding box center [276, 107] width 318 height 83
click at [170, 58] on link "Informations générales" at bounding box center [159, 53] width 85 height 13
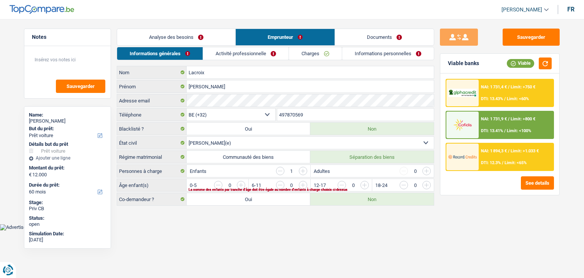
click at [173, 36] on link "Analyse des besoins" at bounding box center [176, 37] width 118 height 16
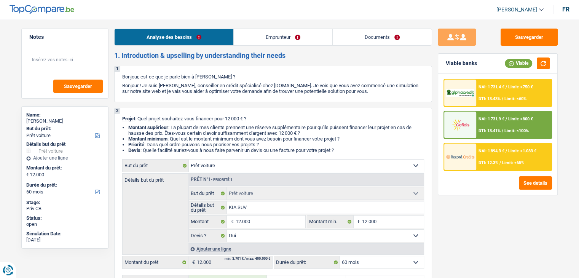
click at [312, 34] on link "Emprunteur" at bounding box center [283, 37] width 99 height 16
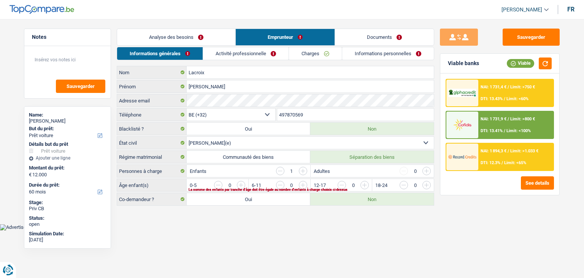
click at [355, 39] on link "Documents" at bounding box center [384, 37] width 99 height 16
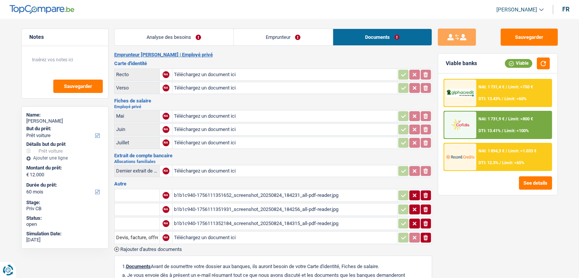
click at [279, 63] on h3 "Carte d'identité" at bounding box center [273, 63] width 318 height 5
click at [282, 36] on link "Emprunteur" at bounding box center [283, 37] width 99 height 16
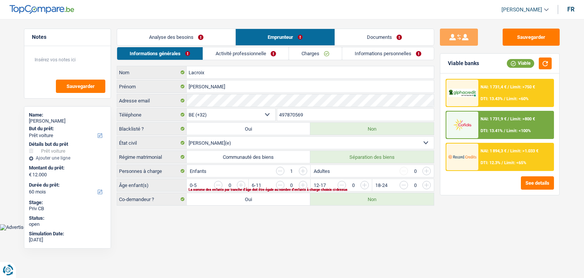
click at [391, 39] on link "Documents" at bounding box center [384, 37] width 99 height 16
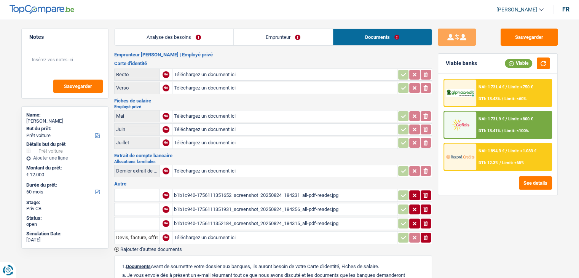
click at [301, 37] on link "Emprunteur" at bounding box center [283, 37] width 99 height 16
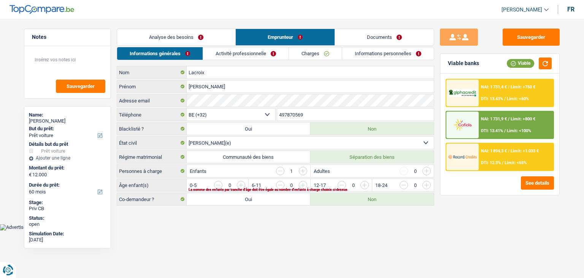
click at [364, 57] on link "Informations personnelles" at bounding box center [388, 53] width 92 height 13
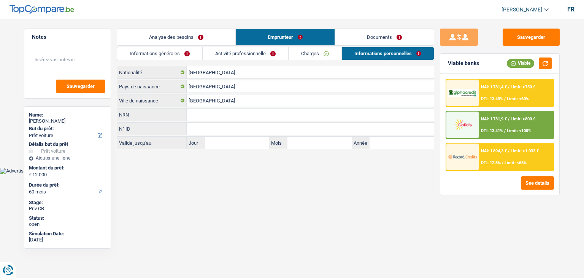
click at [346, 43] on link "Documents" at bounding box center [384, 37] width 99 height 16
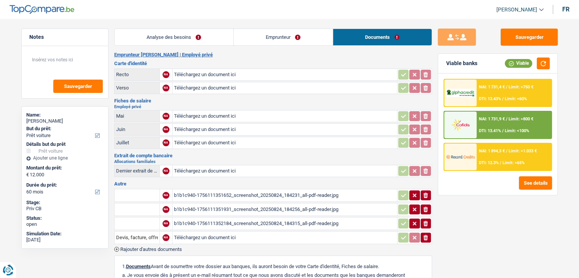
click at [256, 64] on h3 "Carte d'identité" at bounding box center [273, 63] width 318 height 5
click at [205, 35] on link "Analyse des besoins" at bounding box center [174, 37] width 119 height 16
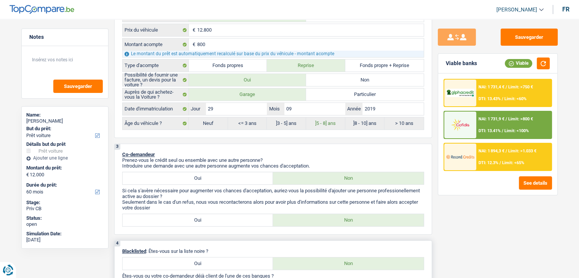
scroll to position [381, 0]
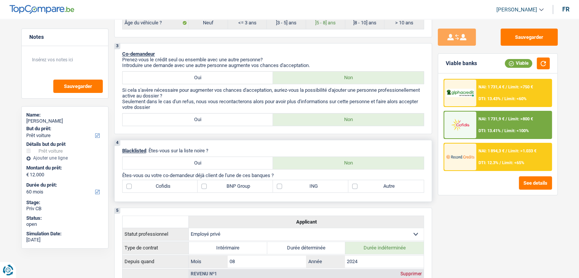
drag, startPoint x: 124, startPoint y: 171, endPoint x: 270, endPoint y: 173, distance: 146.5
click at [270, 173] on p "Êtes-vous ou votre co-demandeur déjà client de l'une de ces banques ?" at bounding box center [273, 175] width 302 height 6
click at [384, 185] on label "Autre" at bounding box center [385, 186] width 75 height 12
click at [384, 185] on input "Autre" at bounding box center [385, 186] width 75 height 12
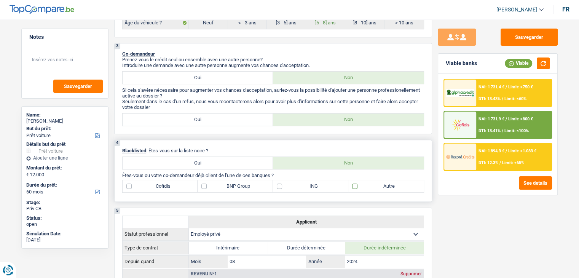
checkbox input "true"
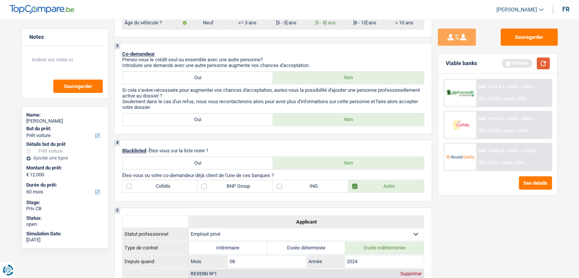
click at [543, 63] on button "button" at bounding box center [543, 63] width 13 height 12
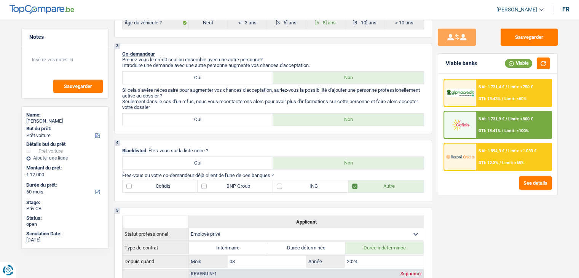
click at [494, 159] on div "NAI: 1 894,3 € / Limit: >1.033 € DTI: 12.3% / Limit: <65%" at bounding box center [513, 156] width 75 height 27
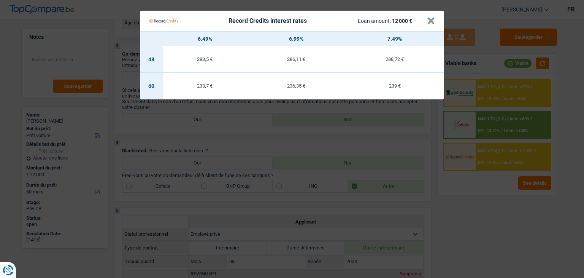
click at [476, 186] on Credits "Record Credits interest rates Loan amount: 12 000 € × 6.49% 6.99% 7.49% 48 283,…" at bounding box center [292, 139] width 584 height 278
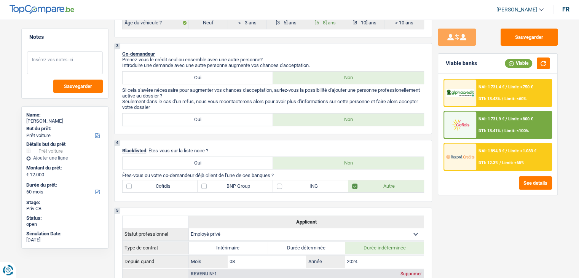
click at [81, 59] on textarea at bounding box center [65, 62] width 76 height 23
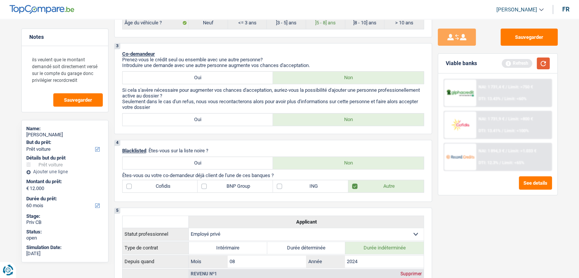
click at [539, 59] on button "button" at bounding box center [543, 63] width 13 height 12
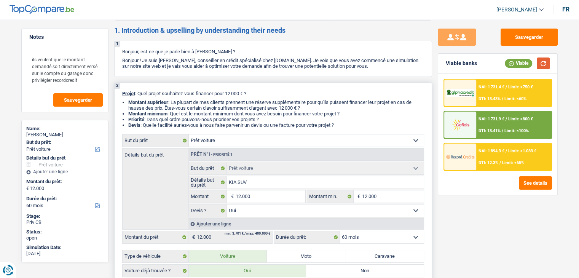
scroll to position [0, 0]
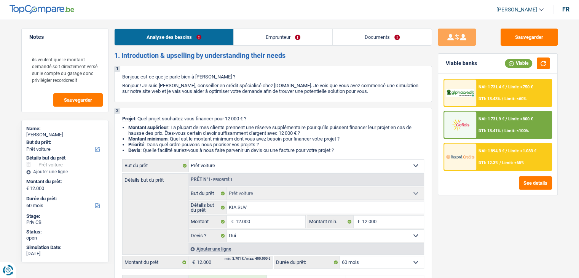
click at [390, 36] on link "Documents" at bounding box center [382, 37] width 99 height 16
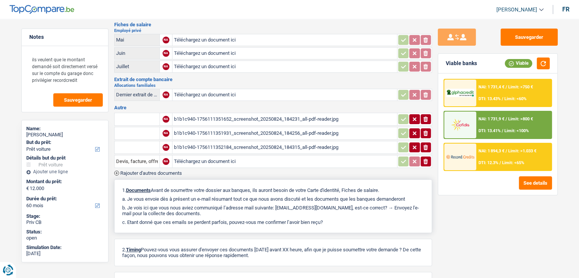
scroll to position [135, 0]
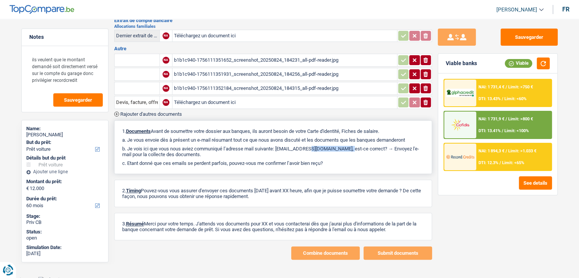
drag, startPoint x: 279, startPoint y: 143, endPoint x: 323, endPoint y: 145, distance: 44.2
click at [323, 146] on p "b. Je vois ici que vous nous aviez communiqué l’adresse mail suivante: [EMAIL_…" at bounding box center [273, 151] width 302 height 11
click at [323, 150] on p "b. Je vois ici que vous nous aviez communiqué l’adresse mail suivante: [EMAIL_…" at bounding box center [273, 151] width 302 height 11
drag, startPoint x: 323, startPoint y: 145, endPoint x: 280, endPoint y: 146, distance: 43.0
click at [280, 146] on p "b. Je vois ici que vous nous aviez communiqué l’adresse mail suivante: [EMAIL_…" at bounding box center [273, 151] width 302 height 11
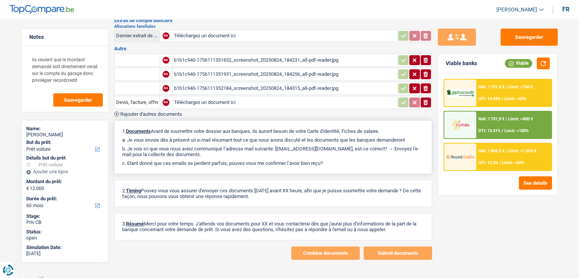
click at [279, 149] on p "b. Je vois ici que vous nous aviez communiqué l’adresse mail suivante: [EMAIL_…" at bounding box center [273, 151] width 302 height 11
drag, startPoint x: 279, startPoint y: 144, endPoint x: 322, endPoint y: 144, distance: 43.4
click at [322, 146] on p "b. Je vois ici que vous nous aviez communiqué l’adresse mail suivante: [EMAIL_…" at bounding box center [273, 151] width 302 height 11
drag, startPoint x: 321, startPoint y: 142, endPoint x: 279, endPoint y: 144, distance: 42.3
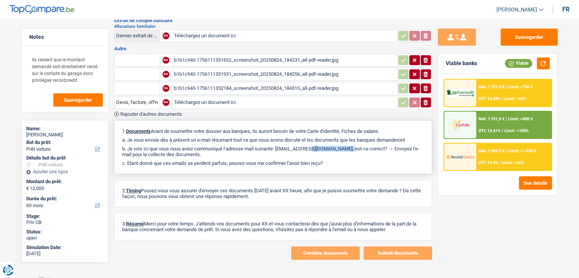
click at [279, 146] on p "b. Je vois ici que vous nous aviez communiqué l’adresse mail suivante: [EMAIL_…" at bounding box center [273, 151] width 302 height 11
click at [280, 151] on p "b. Je vois ici que vous nous aviez communiqué l’adresse mail suivante: [EMAIL_…" at bounding box center [273, 151] width 302 height 11
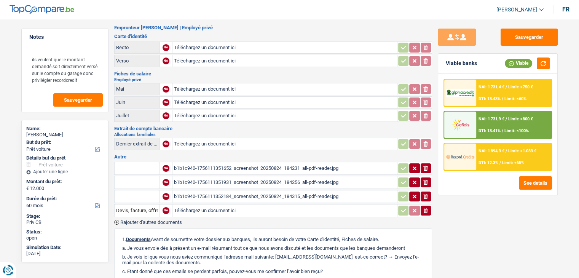
scroll to position [0, 0]
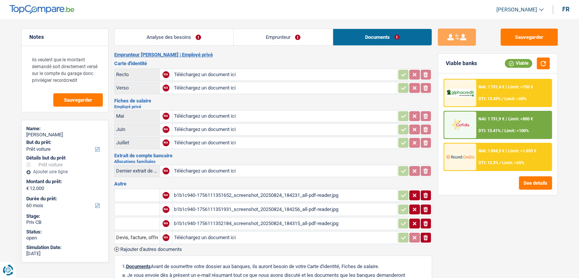
click at [191, 38] on link "Analyse des besoins" at bounding box center [174, 37] width 119 height 16
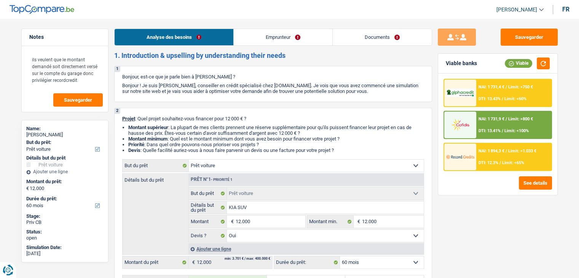
click at [253, 37] on link "Emprunteur" at bounding box center [283, 37] width 99 height 16
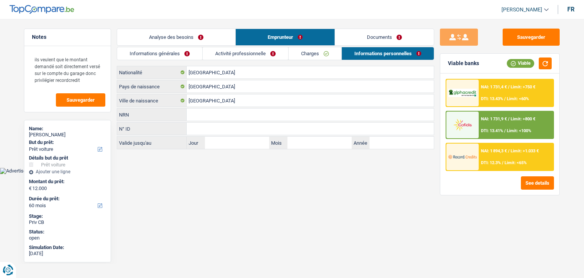
click at [169, 55] on link "Informations générales" at bounding box center [159, 53] width 85 height 13
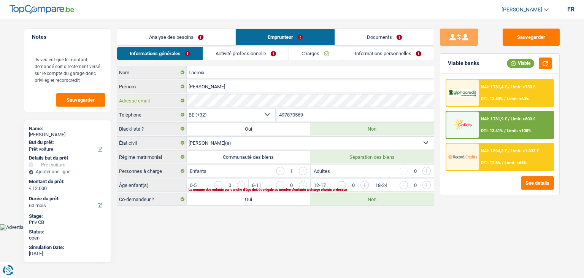
click at [180, 100] on div "Adresse email" at bounding box center [275, 100] width 317 height 12
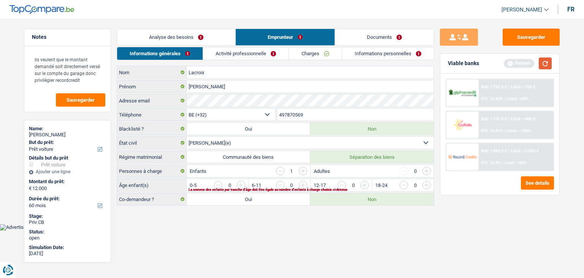
click at [550, 65] on button "button" at bounding box center [545, 63] width 13 height 12
click at [551, 65] on button "button" at bounding box center [545, 63] width 13 height 12
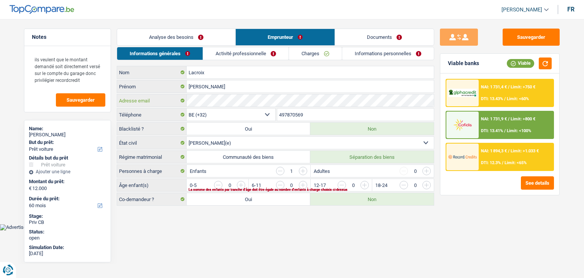
click at [174, 97] on div "Adresse email" at bounding box center [275, 100] width 317 height 12
click at [547, 61] on button "button" at bounding box center [545, 63] width 13 height 12
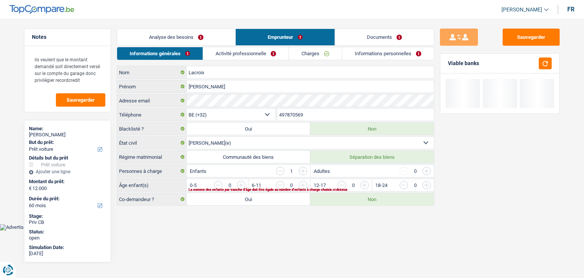
click at [366, 54] on link "Informations personnelles" at bounding box center [388, 53] width 92 height 13
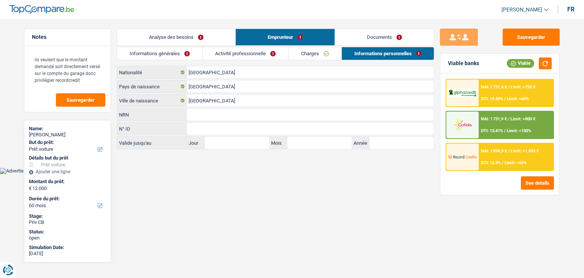
click at [314, 52] on link "Charges" at bounding box center [315, 53] width 53 height 13
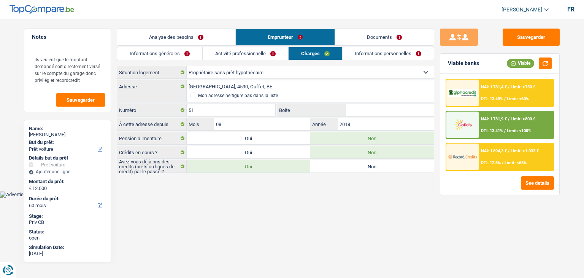
drag, startPoint x: 258, startPoint y: 52, endPoint x: 245, endPoint y: 56, distance: 13.4
click at [257, 52] on link "Activité professionnelle" at bounding box center [246, 53] width 86 height 13
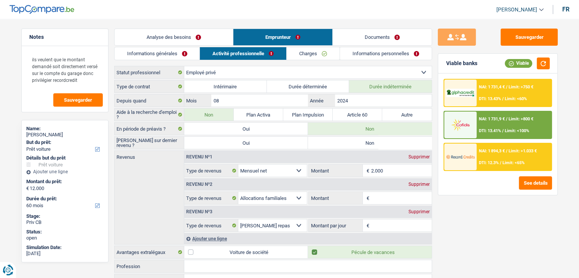
click at [323, 59] on link "Charges" at bounding box center [313, 53] width 53 height 13
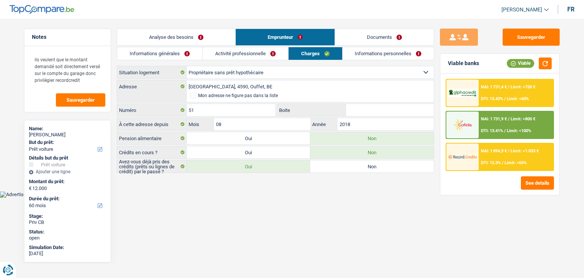
click at [162, 47] on li "Informations générales" at bounding box center [160, 53] width 86 height 13
click at [164, 38] on link "Analyse des besoins" at bounding box center [176, 37] width 118 height 16
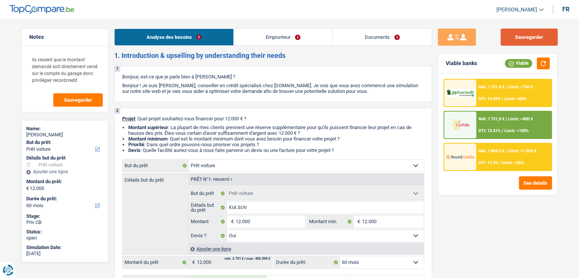
click at [509, 31] on button "Sauvegarder" at bounding box center [528, 37] width 57 height 17
click at [539, 37] on button "Sauvegarder" at bounding box center [528, 37] width 57 height 17
click at [65, 80] on textarea "ils veulent que le montant demandé soit directement versé sur le compte du gara…" at bounding box center [65, 69] width 76 height 37
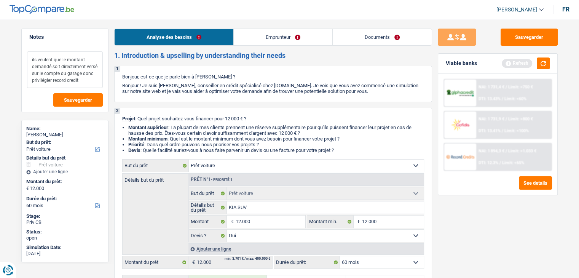
click at [85, 78] on textarea "ils veulent que le montant demandé soit directement versé sur le compte du gara…" at bounding box center [65, 69] width 76 height 37
type textarea "ils veulent que le montant demandé soit directement versé sur le compte du gara…"
click at [548, 63] on button "button" at bounding box center [543, 63] width 13 height 12
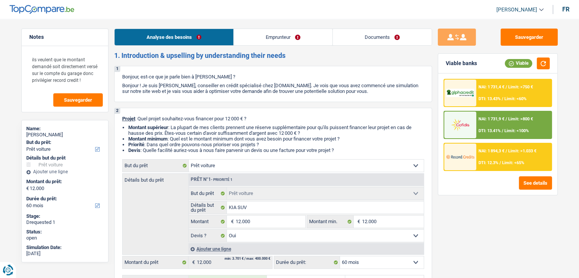
click at [505, 155] on div "NAI: 1 894,3 € / Limit: >1.033 € DTI: 12.3% / Limit: <65%" at bounding box center [513, 156] width 75 height 27
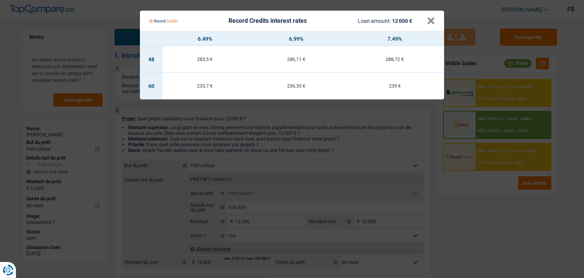
click at [302, 92] on td "236,35 €" at bounding box center [296, 86] width 99 height 27
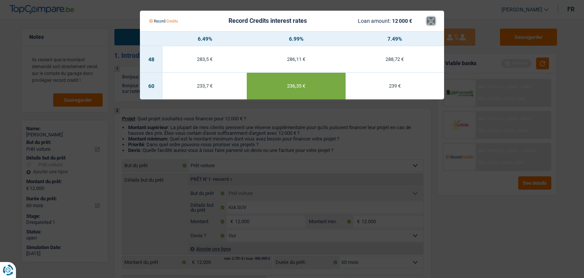
click at [434, 19] on button "×" at bounding box center [431, 21] width 8 height 8
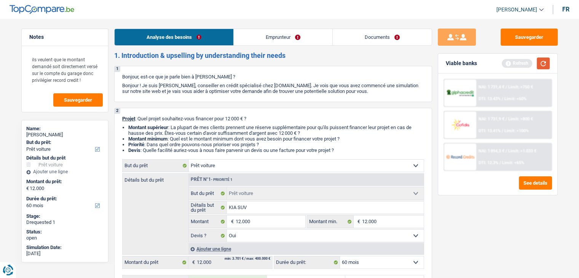
click at [543, 67] on button "button" at bounding box center [543, 63] width 13 height 12
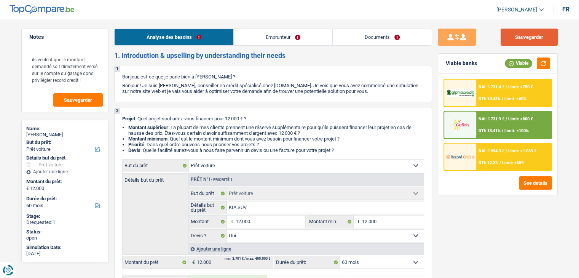
click at [531, 38] on button "Sauvegarder" at bounding box center [528, 37] width 57 height 17
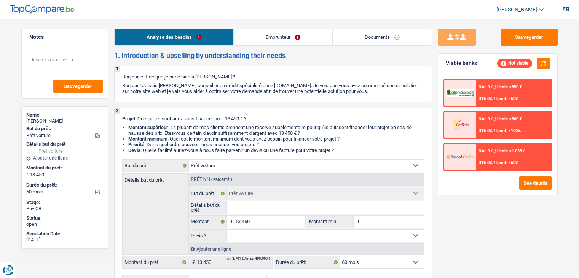
select select "car"
select select "60"
select select "car"
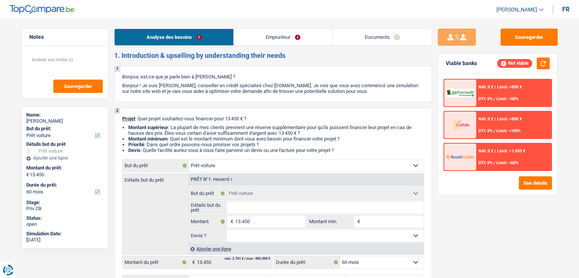
select select "60"
select select "car"
select select "60"
click at [340, 149] on li "Devis : Quelle facilité auriez-vous à nous faire parvenir un devis ou une factu…" at bounding box center [276, 150] width 296 height 6
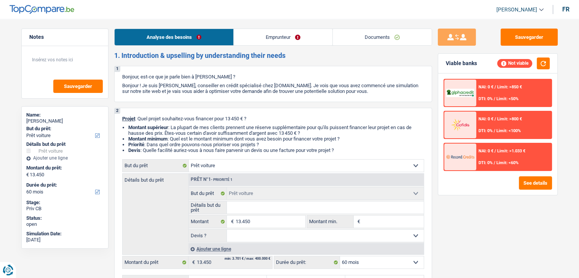
click at [379, 45] on link "Documents" at bounding box center [382, 37] width 99 height 16
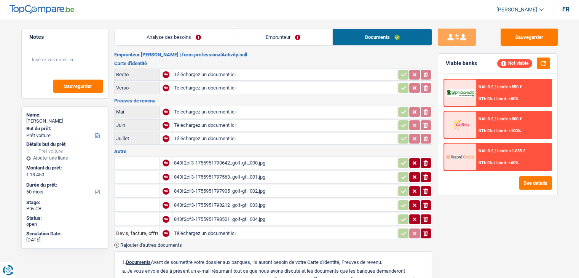
click at [254, 158] on div "843f2cf3-1755951790642_golf-gti_000.jpg" at bounding box center [284, 162] width 221 height 11
click at [232, 172] on div "843f2cf3-1755951797563_golf-gti_001.jpg" at bounding box center [284, 176] width 221 height 11
click at [247, 185] on div "843f2cf3-1755951797905_golf-gti_002.jpg" at bounding box center [284, 190] width 221 height 11
click at [247, 199] on div "843f2cf3-1755951798212_golf-gti_003.jpg" at bounding box center [284, 204] width 221 height 11
click at [228, 216] on div "843f2cf3-1755951798501_golf-gti_004.jpg" at bounding box center [284, 218] width 221 height 11
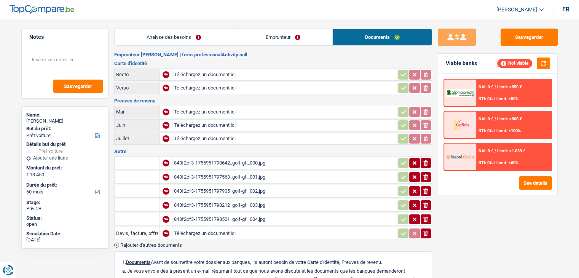
click at [244, 215] on div "843f2cf3-1755951798501_golf-gti_004.jpg" at bounding box center [284, 218] width 221 height 11
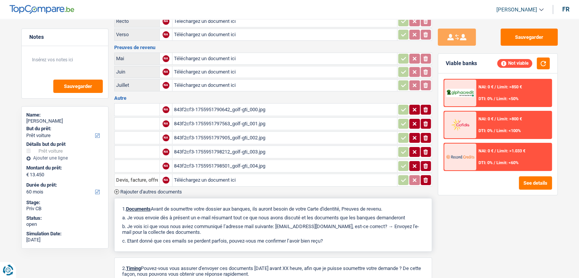
scroll to position [131, 0]
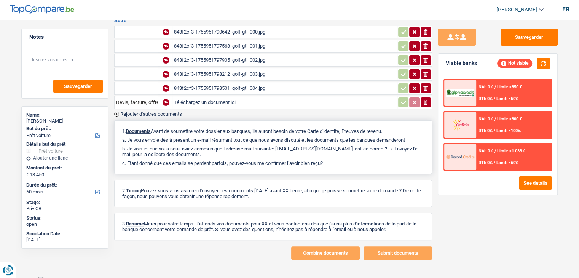
drag, startPoint x: 325, startPoint y: 157, endPoint x: 123, endPoint y: 125, distance: 204.5
click at [123, 125] on div "1. Documents Avant de soumettre votre dossier aux banques, ils auront besoin de…" at bounding box center [273, 147] width 318 height 54
click at [123, 128] on p "1. Documents Avant de soumettre votre dossier aux banques, ils auront besoin de…" at bounding box center [273, 131] width 302 height 6
drag, startPoint x: 120, startPoint y: 125, endPoint x: 341, endPoint y: 163, distance: 224.0
click at [341, 163] on div "1. Documents Avant de soumettre votre dossier aux banques, ils auront besoin de…" at bounding box center [273, 147] width 318 height 54
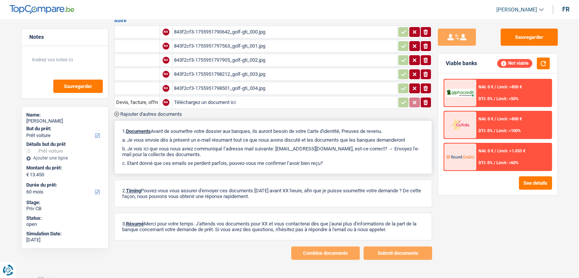
click at [341, 163] on div "1. Documents Avant de soumettre votre dossier aux banques, ils auront besoin de…" at bounding box center [273, 147] width 318 height 54
drag, startPoint x: 329, startPoint y: 156, endPoint x: 132, endPoint y: 125, distance: 199.6
click at [121, 123] on div "1. Documents Avant de soumettre votre dossier aux banques, ils auront besoin de…" at bounding box center [273, 147] width 318 height 54
click at [226, 120] on div "1. Documents Avant de soumettre votre dossier aux banques, ils auront besoin de…" at bounding box center [273, 147] width 318 height 54
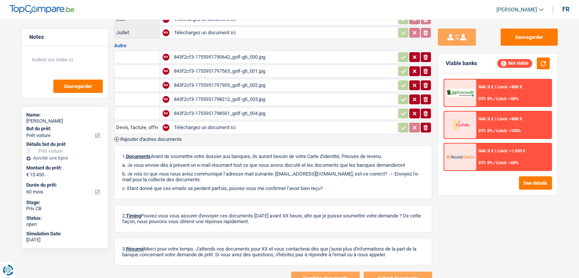
scroll to position [93, 0]
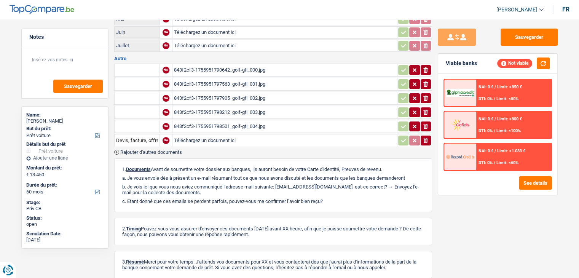
click at [257, 56] on h3 "Autre" at bounding box center [273, 58] width 318 height 5
click at [259, 81] on div "843f2cf3-1755951797563_golf-gti_001.jpg" at bounding box center [284, 83] width 221 height 11
click at [242, 82] on div "843f2cf3-1755951797563_golf-gti_001.jpg" at bounding box center [284, 83] width 221 height 11
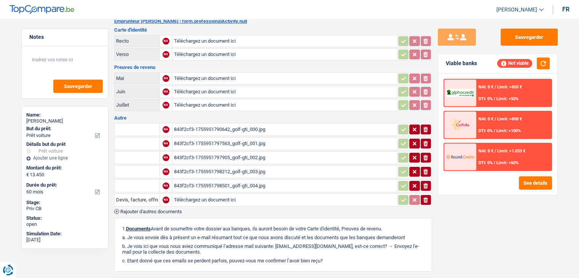
scroll to position [0, 0]
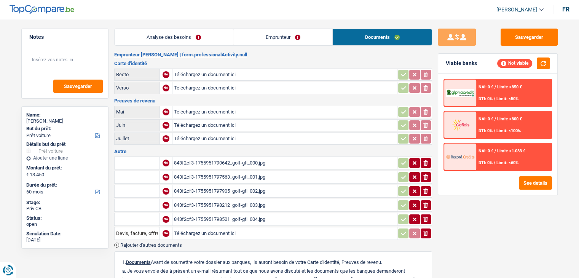
click at [291, 34] on link "Emprunteur" at bounding box center [282, 37] width 99 height 16
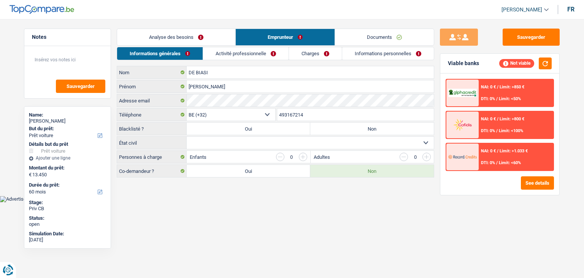
click at [364, 55] on link "Informations personnelles" at bounding box center [388, 53] width 92 height 13
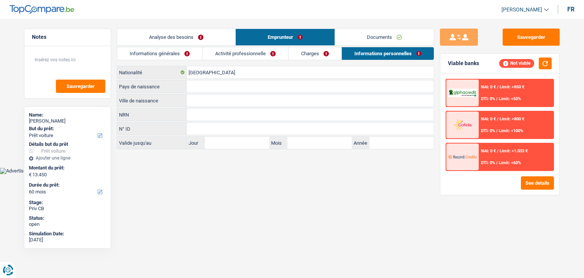
click at [354, 40] on link "Documents" at bounding box center [384, 37] width 99 height 16
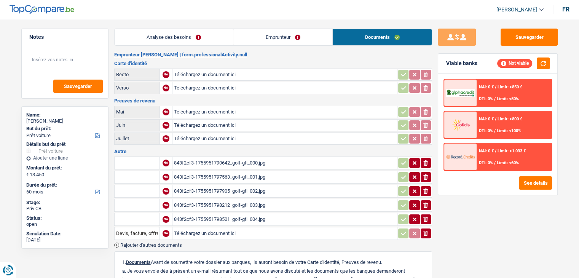
click at [277, 40] on link "Emprunteur" at bounding box center [282, 37] width 99 height 16
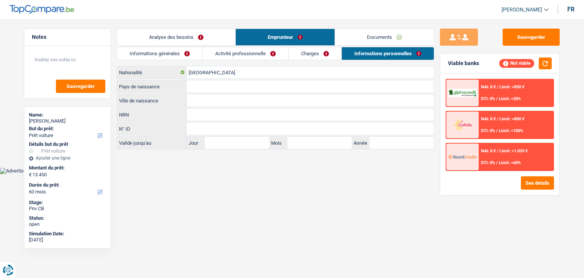
click at [195, 38] on link "Analyse des besoins" at bounding box center [176, 37] width 118 height 16
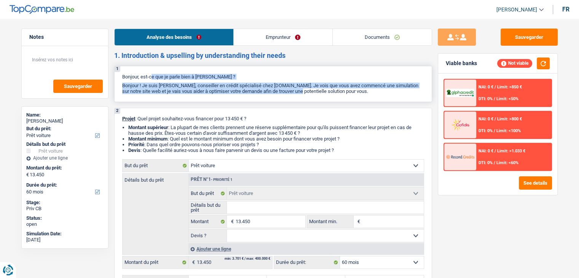
drag, startPoint x: 124, startPoint y: 76, endPoint x: 274, endPoint y: 93, distance: 150.9
click at [274, 93] on div "1 Bonjour, est-ce que je parle bien à THOMAS ATTILIO DE BIASI ? Bonjour ! Je su…" at bounding box center [273, 84] width 318 height 36
click at [361, 41] on link "Documents" at bounding box center [382, 37] width 99 height 16
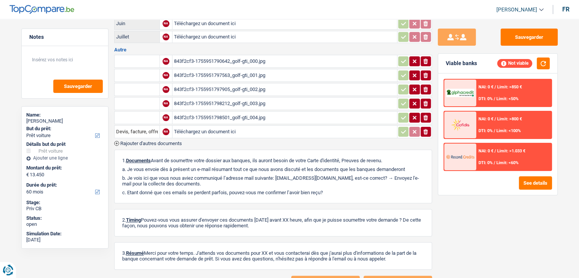
scroll to position [55, 0]
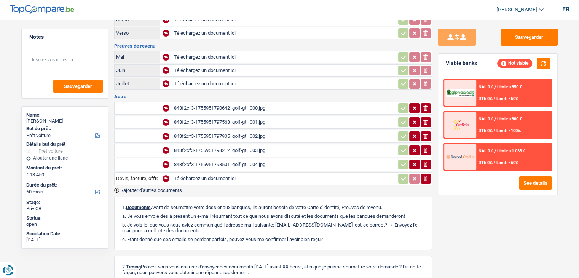
click at [244, 105] on div "843f2cf3-1755951790642_golf-gti_000.jpg" at bounding box center [284, 107] width 221 height 11
click at [229, 118] on div "843f2cf3-1755951797563_golf-gti_001.jpg" at bounding box center [284, 121] width 221 height 11
drag, startPoint x: 234, startPoint y: 93, endPoint x: 113, endPoint y: 45, distance: 130.3
click at [113, 45] on div "Notes Sauvegarder Name: THOMAS ATTILIO DE BIASI But du prêt: Confort maison: me…" at bounding box center [290, 155] width 548 height 362
click at [113, 45] on div "Notes Sauvegarder Name: THOMAS ATTILIO DE BIASI But du prêt: Confort maison: me…" at bounding box center [65, 146] width 99 height 235
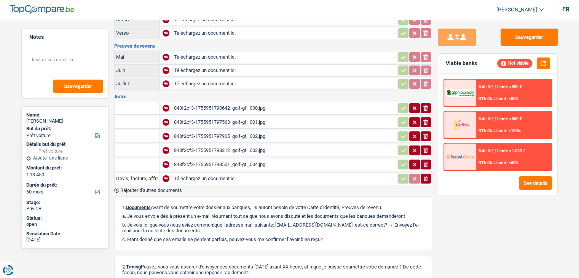
click at [243, 104] on div "843f2cf3-1755951790642_golf-gti_000.jpg" at bounding box center [284, 107] width 221 height 11
click at [225, 121] on div "843f2cf3-1755951797563_golf-gti_001.jpg" at bounding box center [284, 121] width 221 height 11
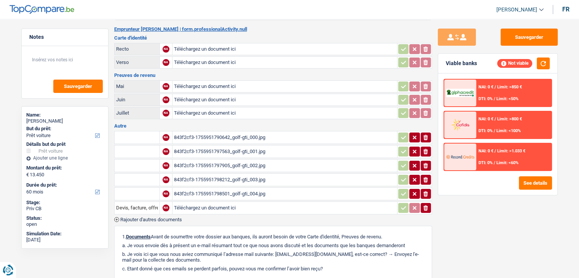
scroll to position [0, 0]
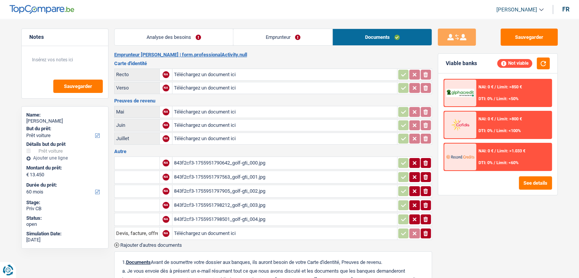
click at [179, 13] on header "Yanis Duboc Se déconnecter fr" at bounding box center [289, 9] width 579 height 19
click at [180, 36] on link "Analyse des besoins" at bounding box center [174, 37] width 119 height 16
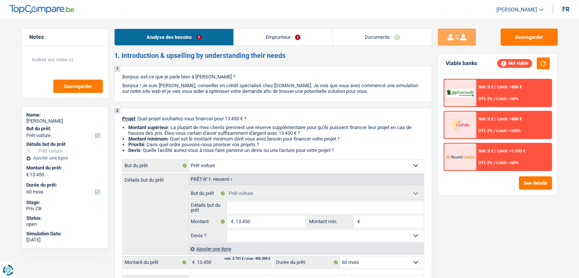
click at [253, 41] on link "Emprunteur" at bounding box center [283, 37] width 99 height 16
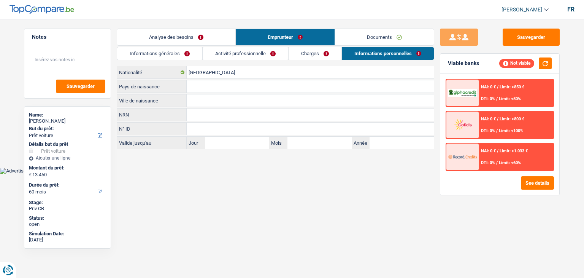
click at [160, 41] on link "Analyse des besoins" at bounding box center [176, 37] width 118 height 16
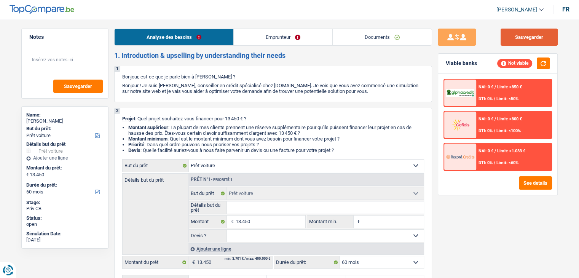
click at [520, 37] on button "Sauvegarder" at bounding box center [528, 37] width 57 height 17
